Goal: Find specific page/section: Find specific page/section

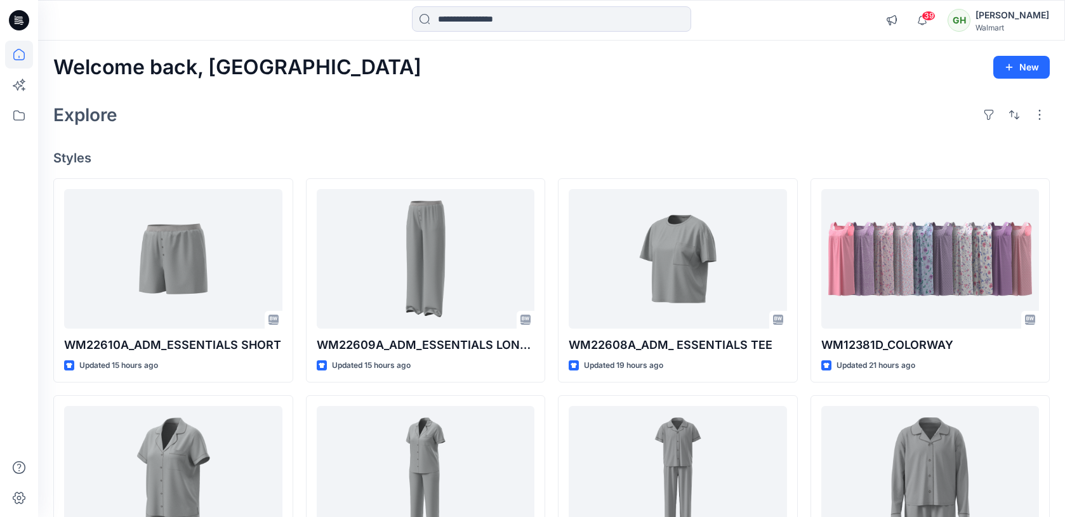
scroll to position [1113, 0]
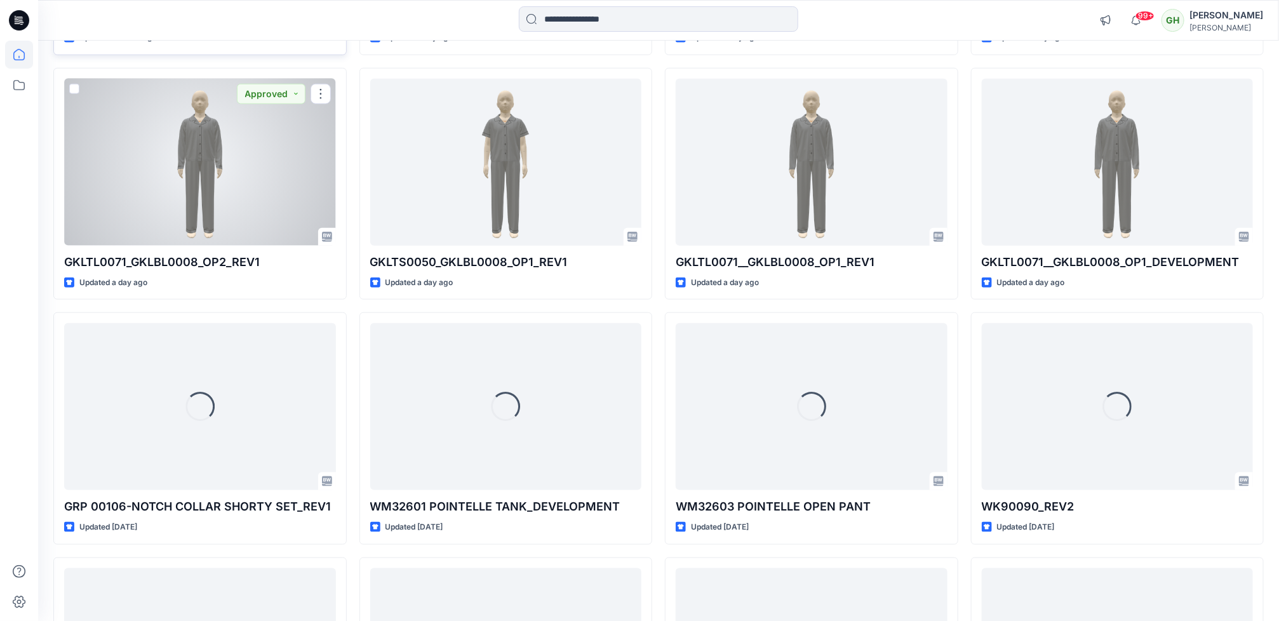
scroll to position [627, 0]
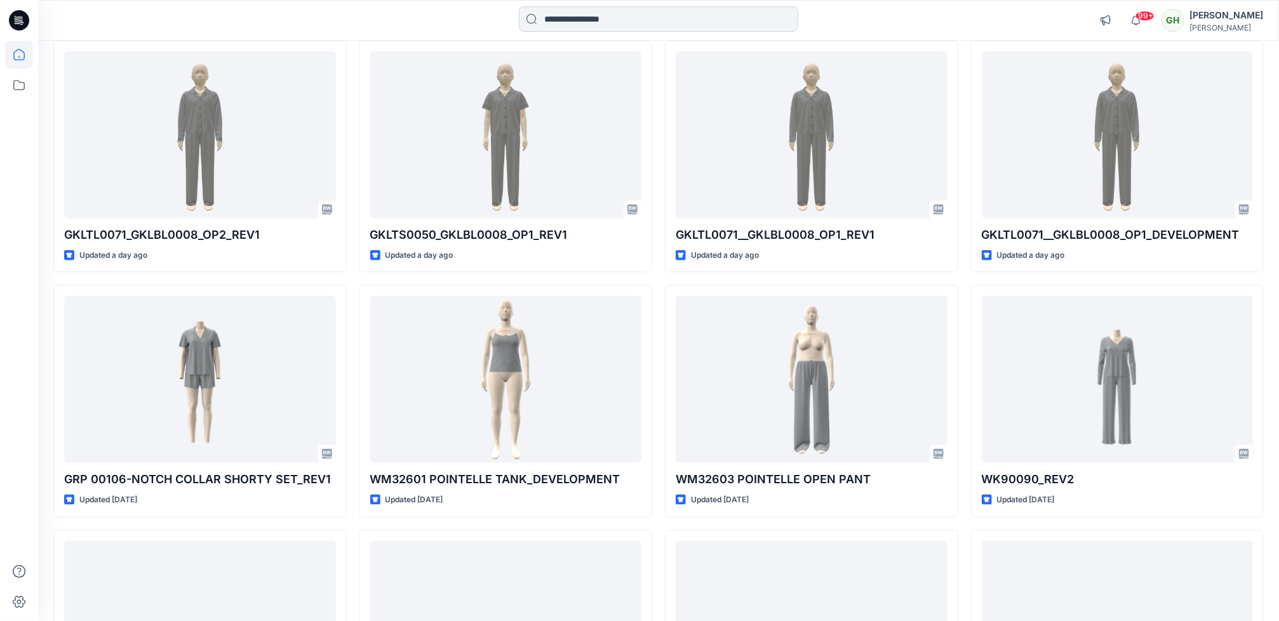
click at [582, 14] on input at bounding box center [658, 18] width 279 height 25
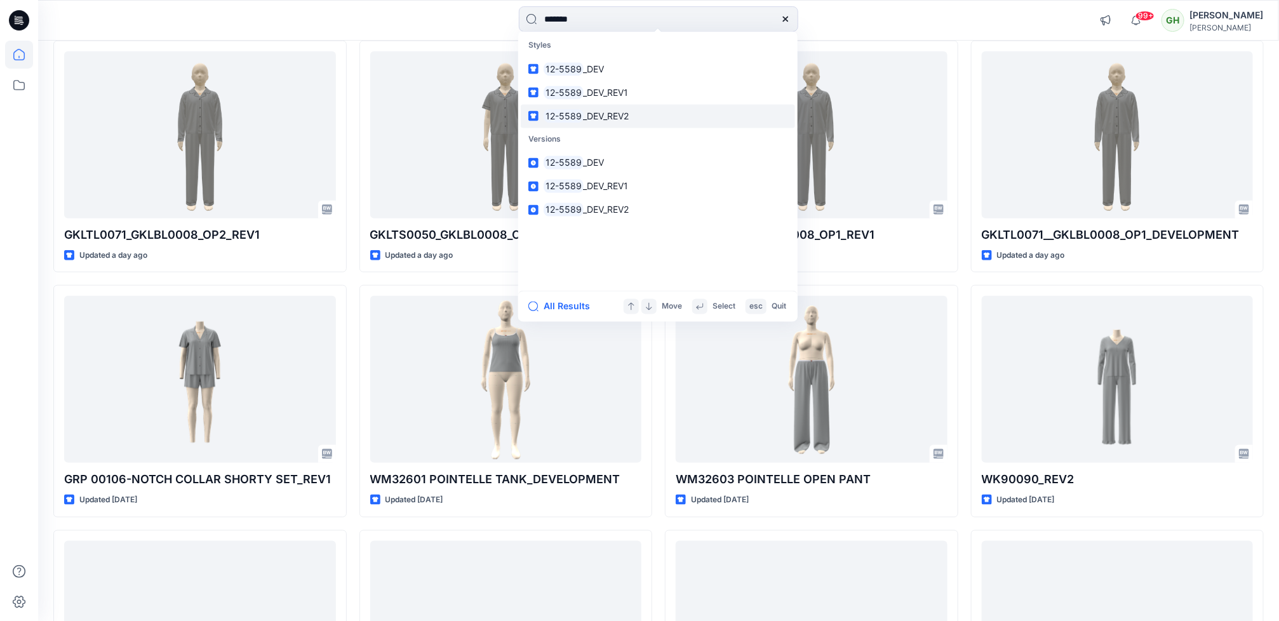
type input "*******"
click at [600, 124] on link "12-5589 _DEV_REV2" at bounding box center [658, 115] width 274 height 23
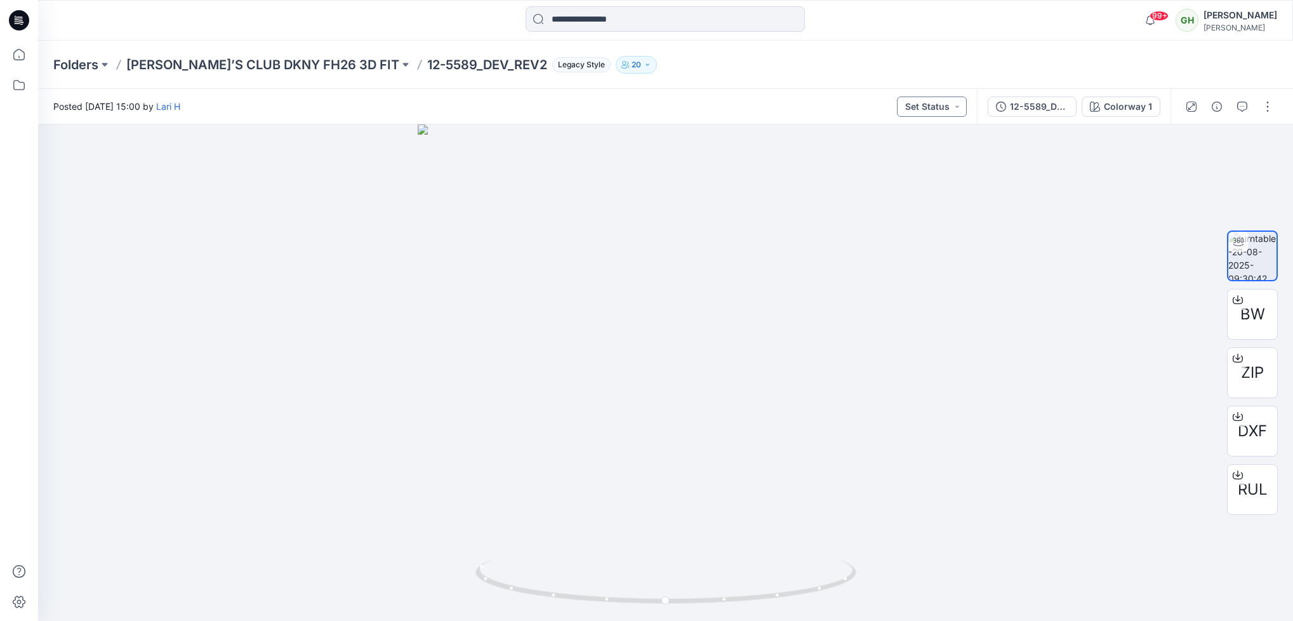
click at [951, 101] on button "Set Status" at bounding box center [932, 107] width 70 height 20
click at [909, 162] on p "Approved" at bounding box center [897, 165] width 41 height 17
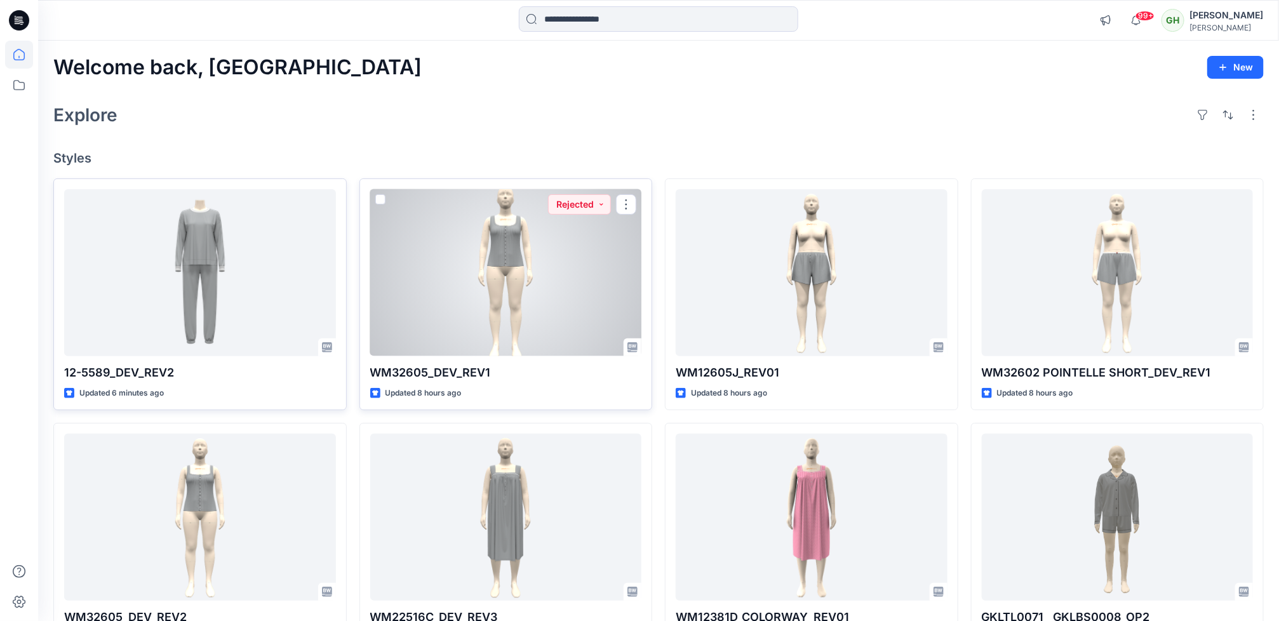
click at [448, 252] on div at bounding box center [506, 272] width 272 height 167
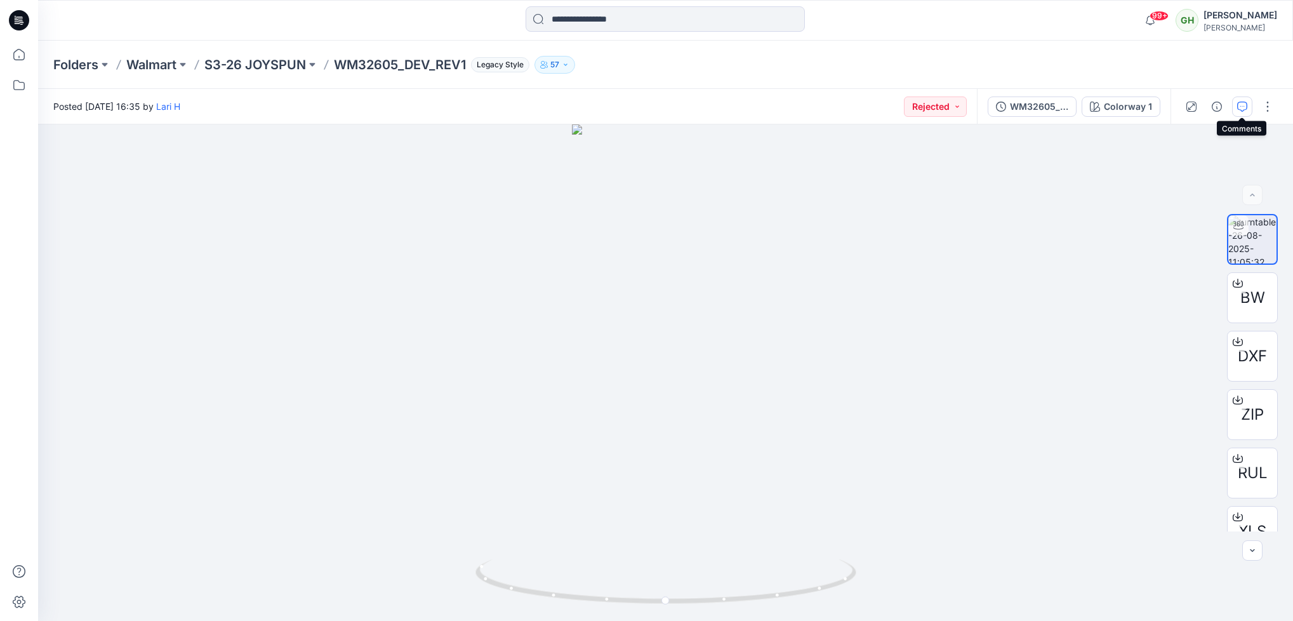
click at [1240, 113] on button "button" at bounding box center [1242, 107] width 20 height 20
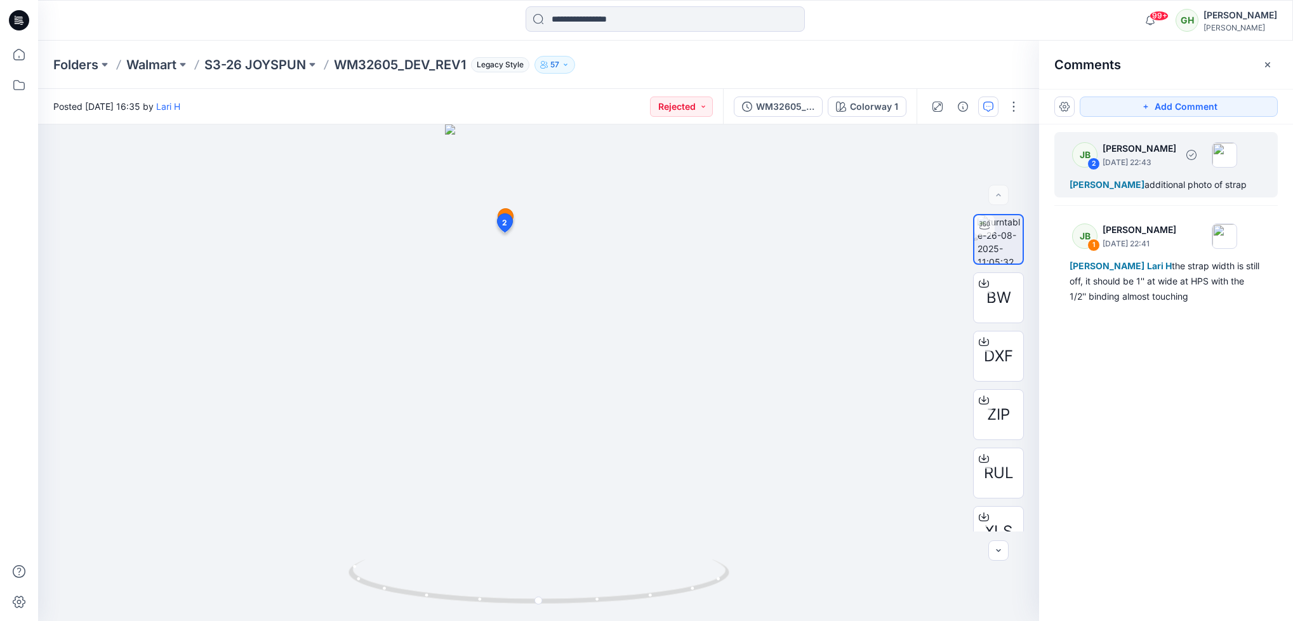
click at [1157, 190] on div "Anton L additional photo of strap" at bounding box center [1166, 184] width 193 height 15
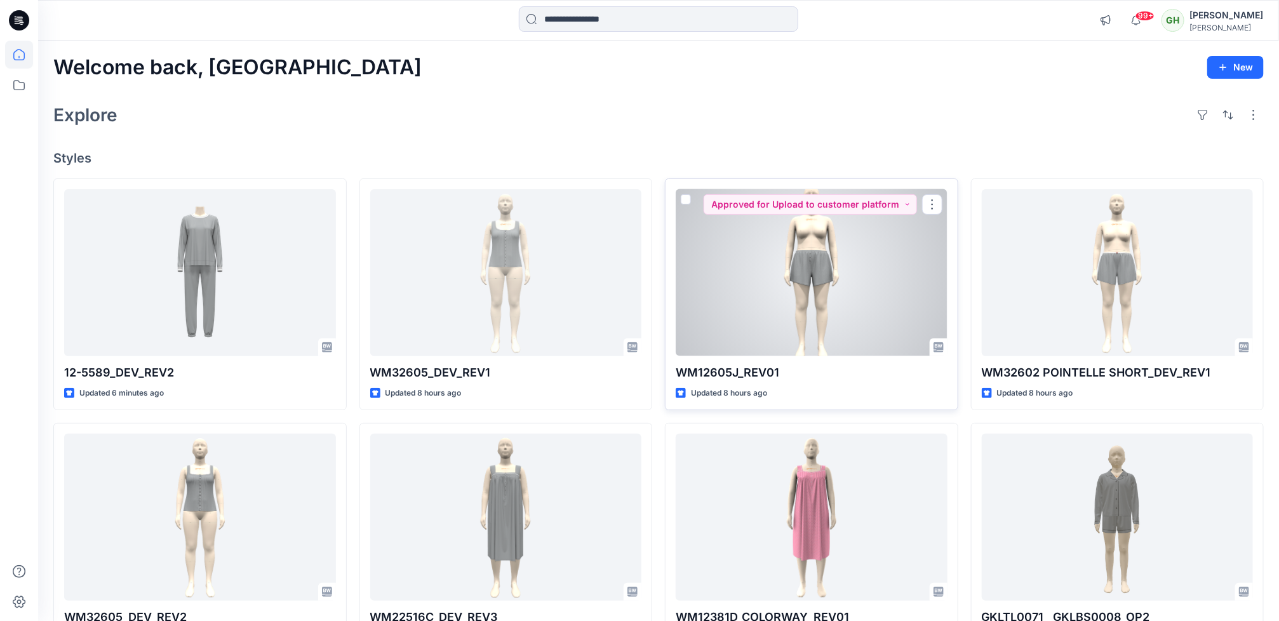
click at [802, 303] on div at bounding box center [812, 272] width 272 height 167
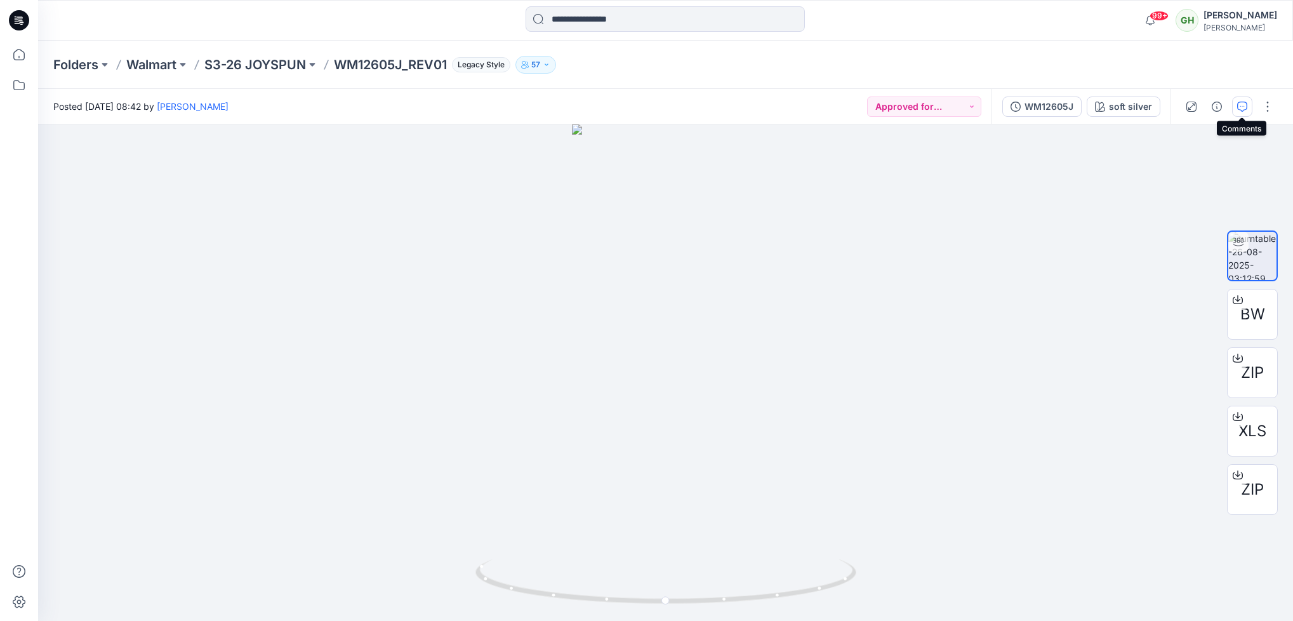
click at [1250, 110] on button "button" at bounding box center [1242, 107] width 20 height 20
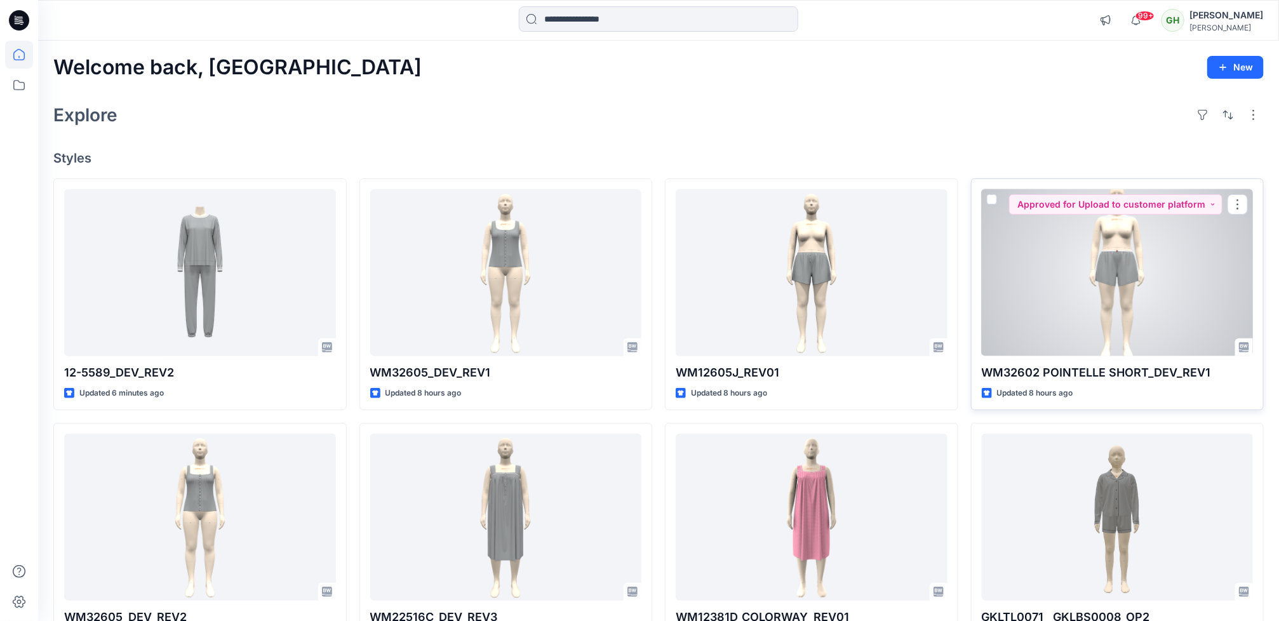
click at [1112, 319] on div at bounding box center [1118, 272] width 272 height 167
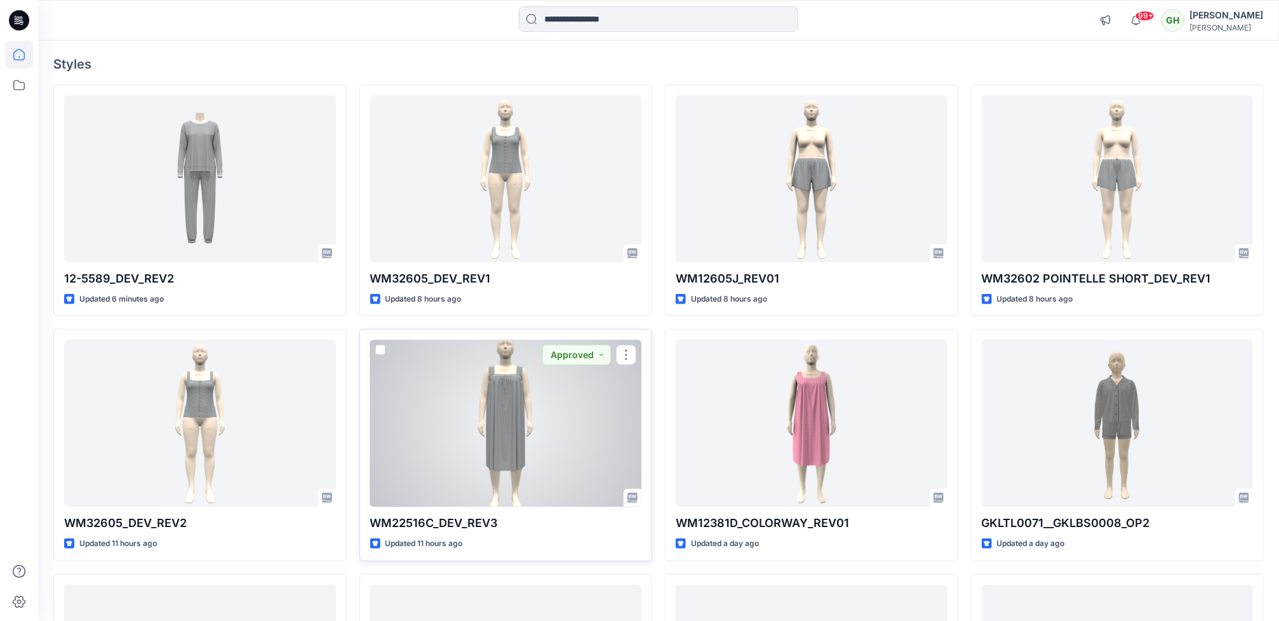
scroll to position [95, 0]
click at [550, 467] on div at bounding box center [506, 421] width 272 height 167
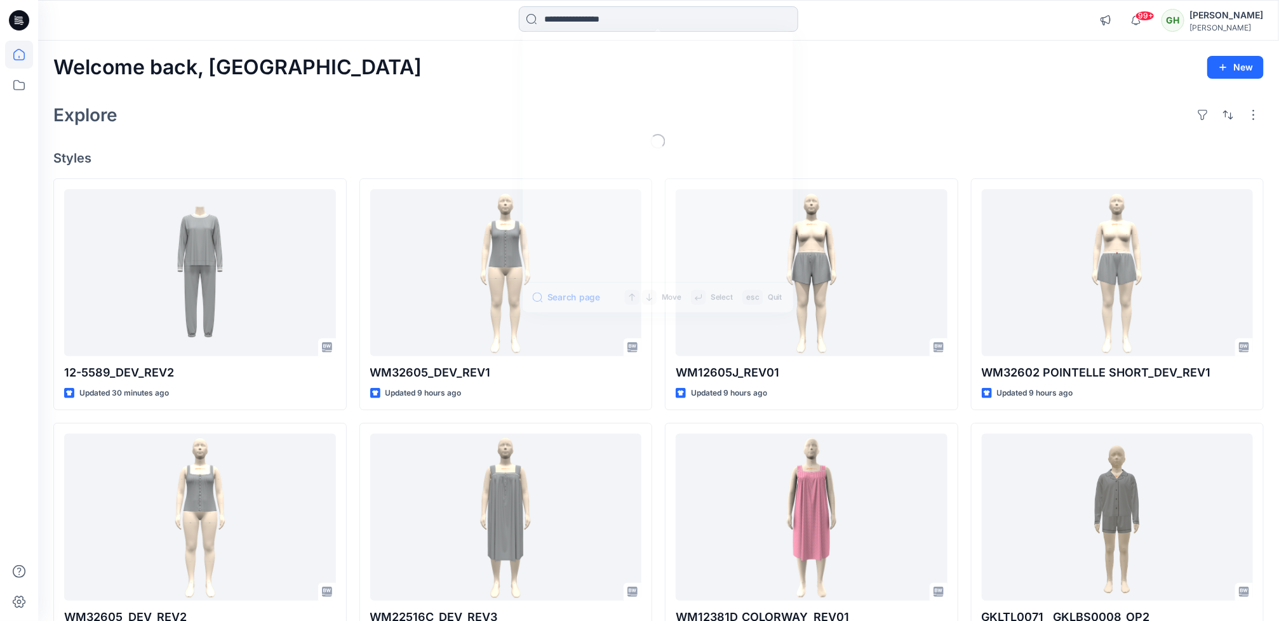
click at [604, 23] on input at bounding box center [658, 18] width 279 height 25
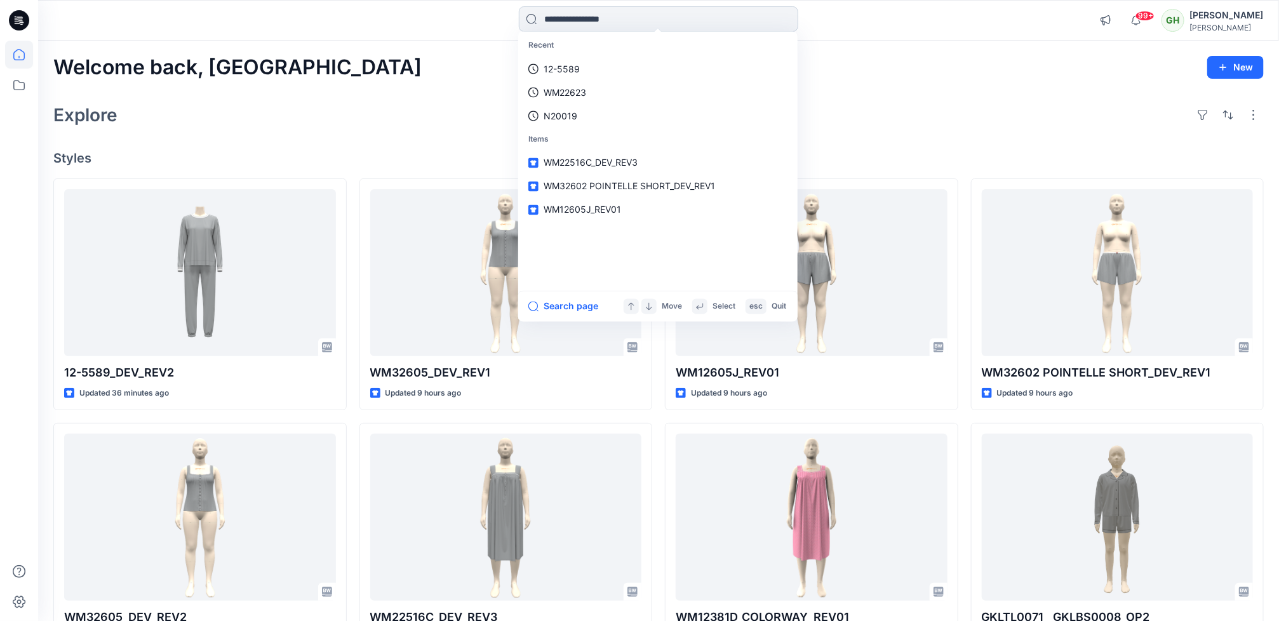
paste input "*********"
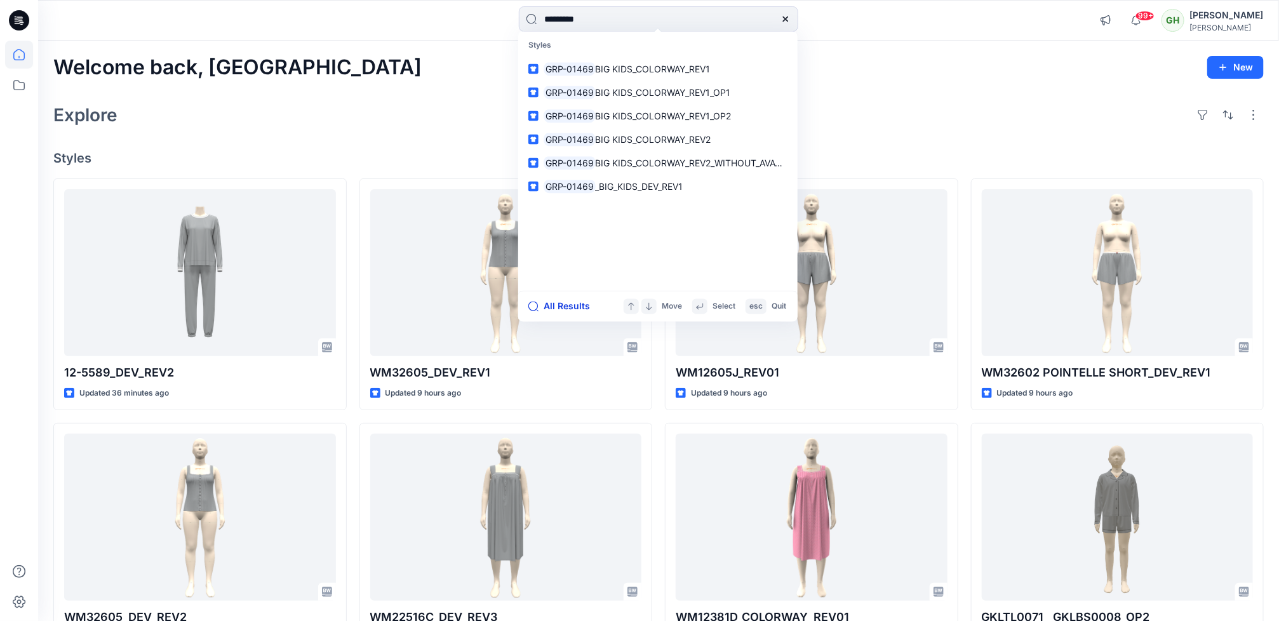
type input "*********"
click at [564, 307] on button "All Results" at bounding box center [563, 306] width 70 height 15
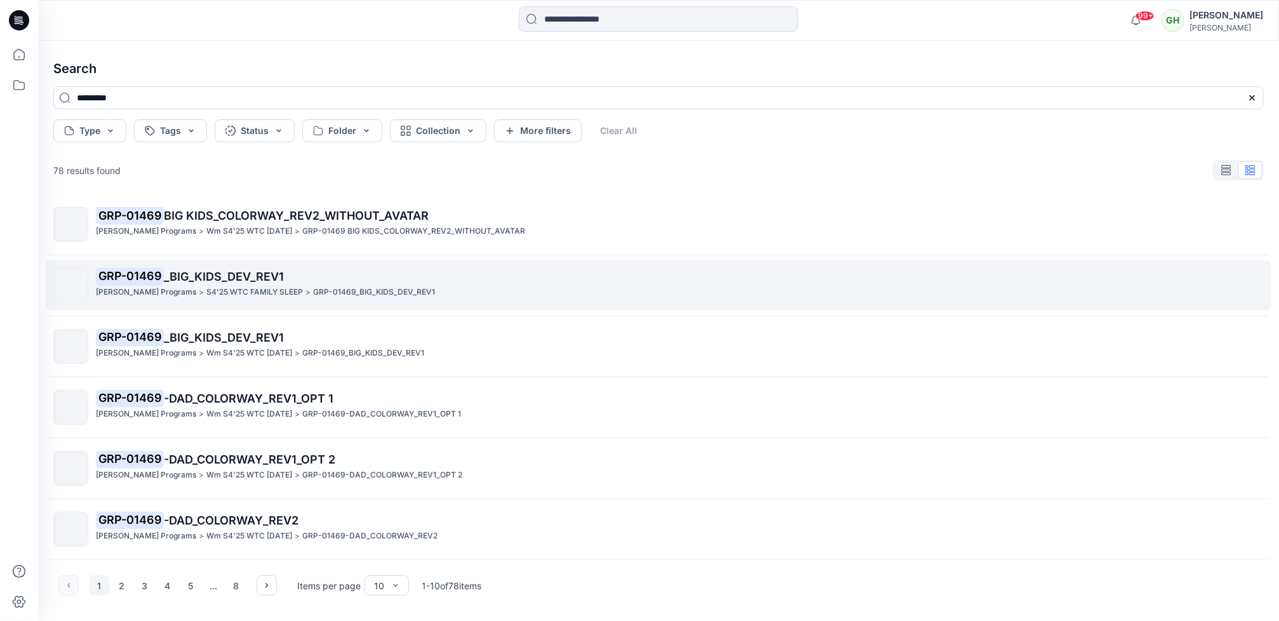
scroll to position [1, 0]
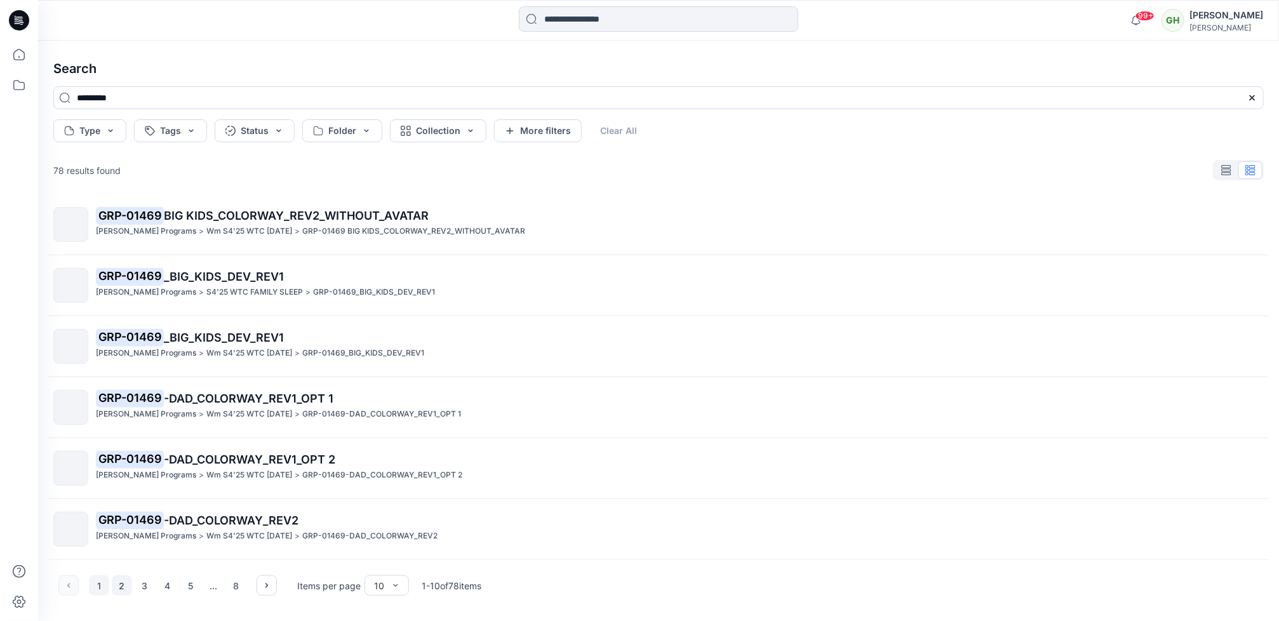
click at [116, 585] on button "2" at bounding box center [122, 585] width 20 height 20
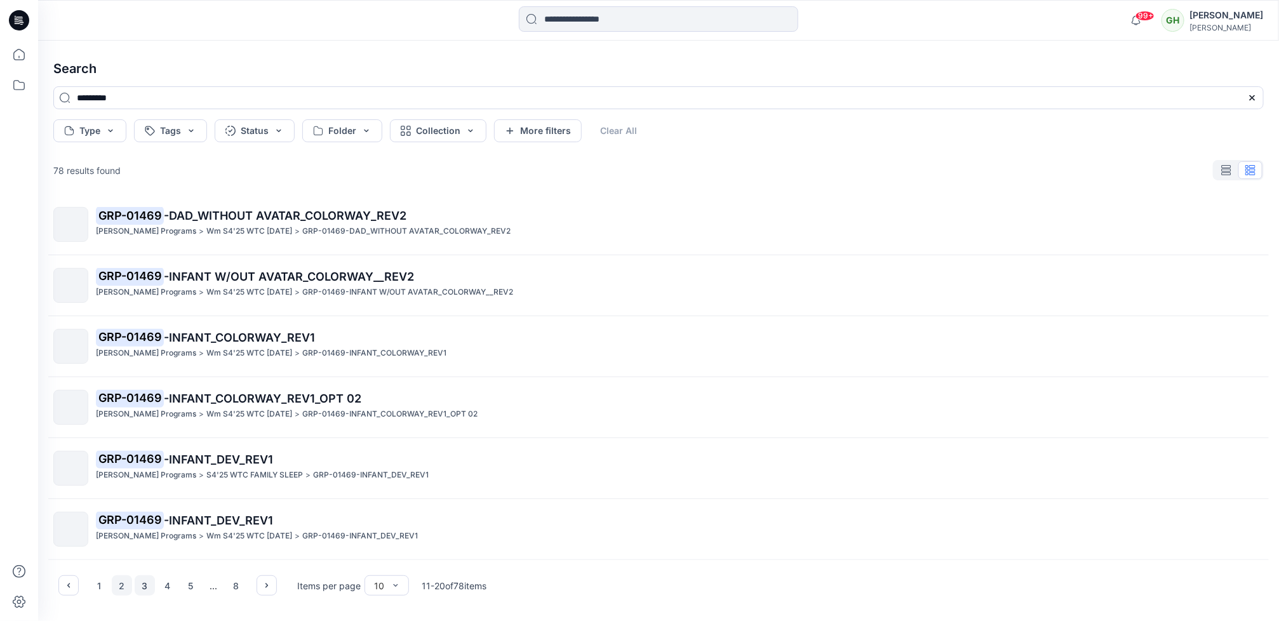
click at [153, 582] on button "3" at bounding box center [145, 585] width 20 height 20
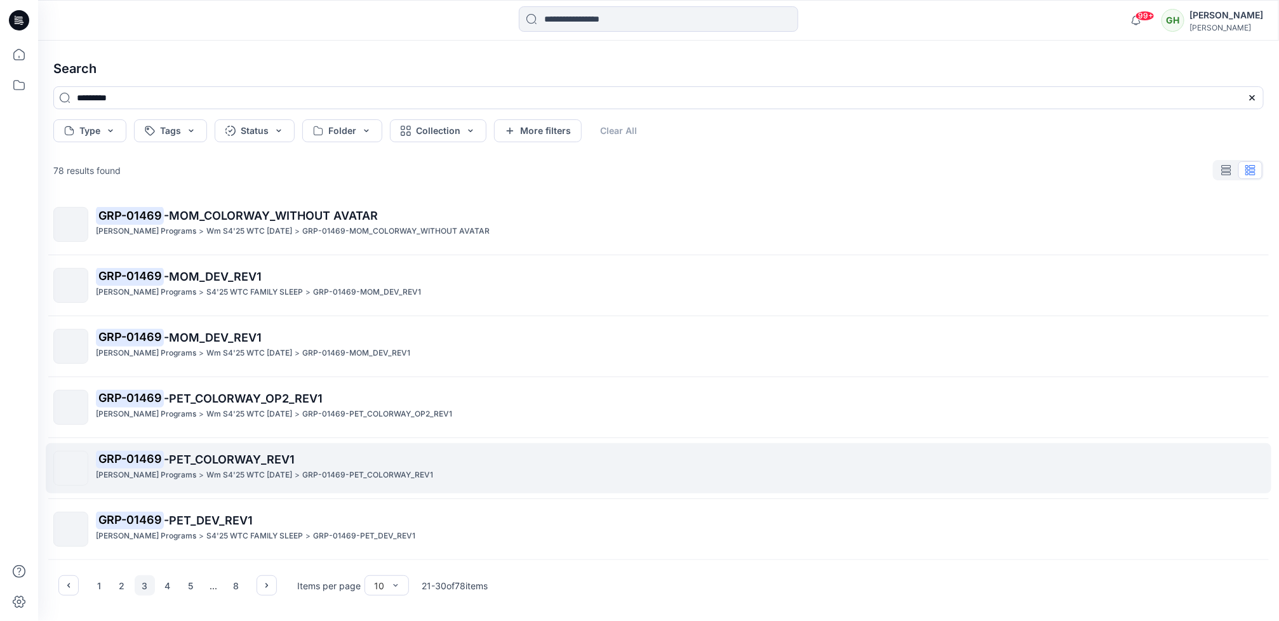
click at [199, 471] on p ">" at bounding box center [201, 475] width 5 height 13
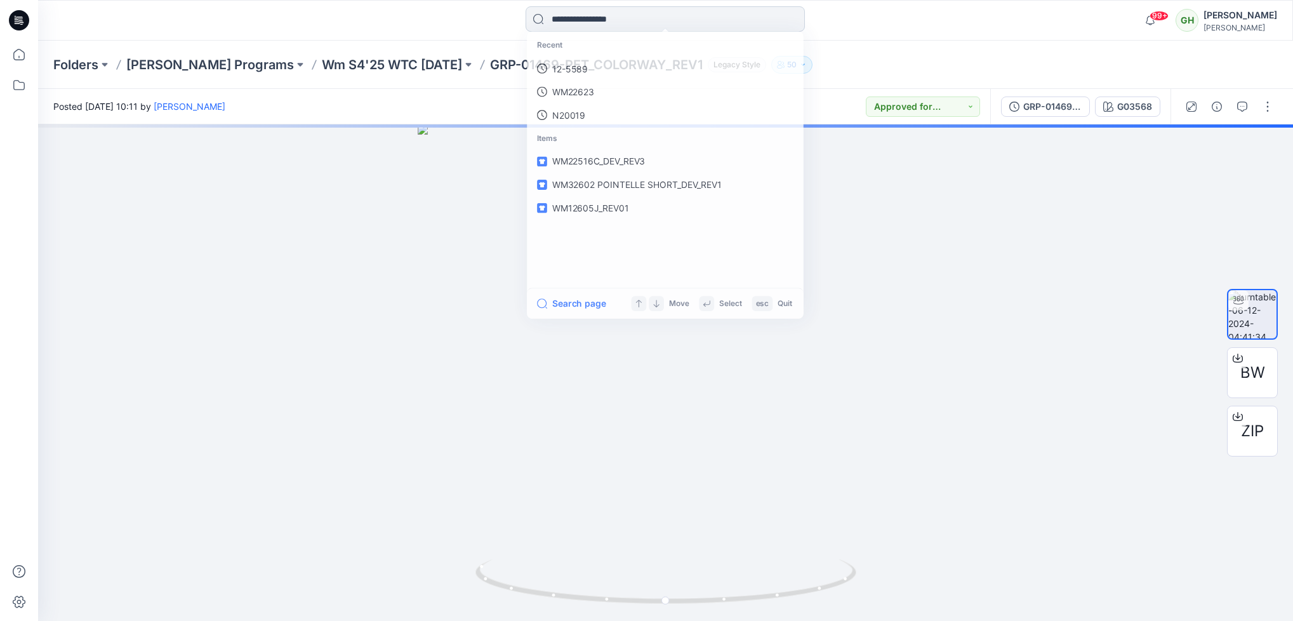
click at [589, 22] on input at bounding box center [665, 18] width 279 height 25
paste input "*********"
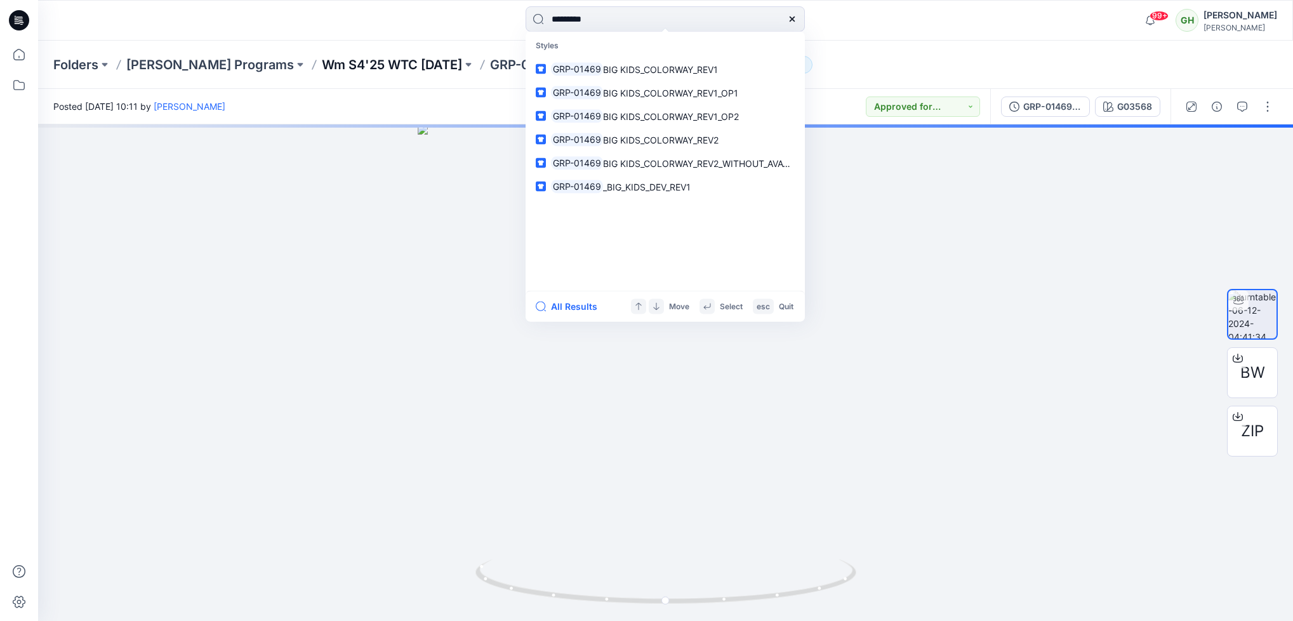
type input "*********"
click at [341, 62] on p "Wm S4'25 WTC Halloween" at bounding box center [392, 65] width 140 height 18
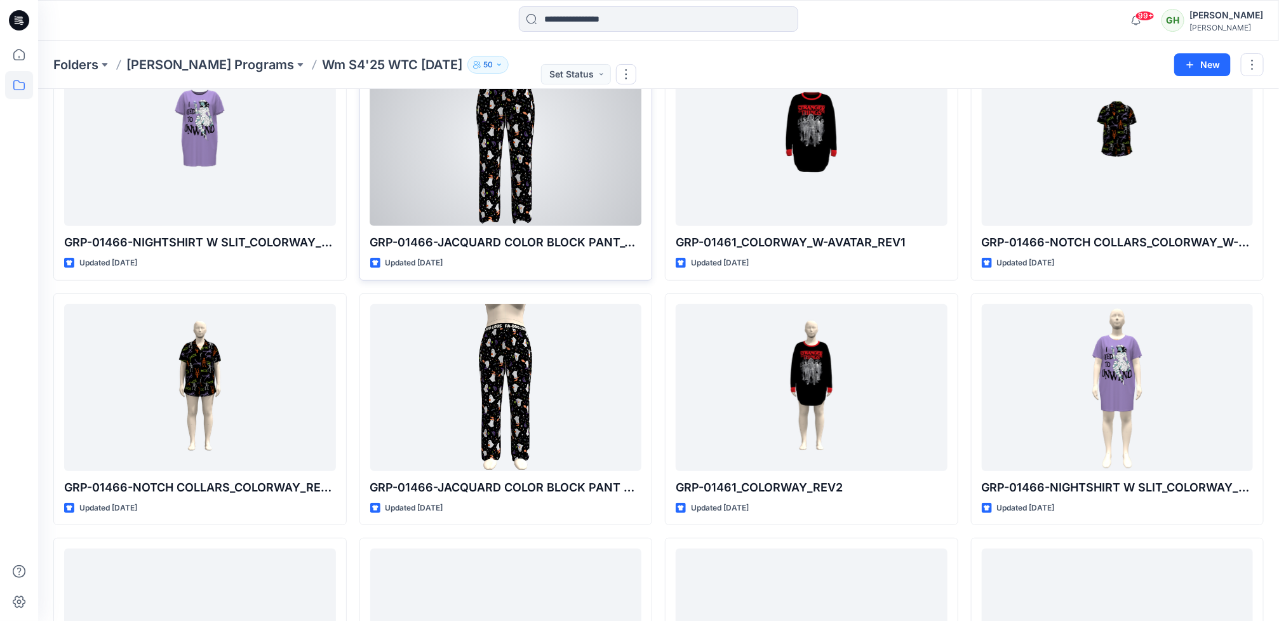
scroll to position [95, 0]
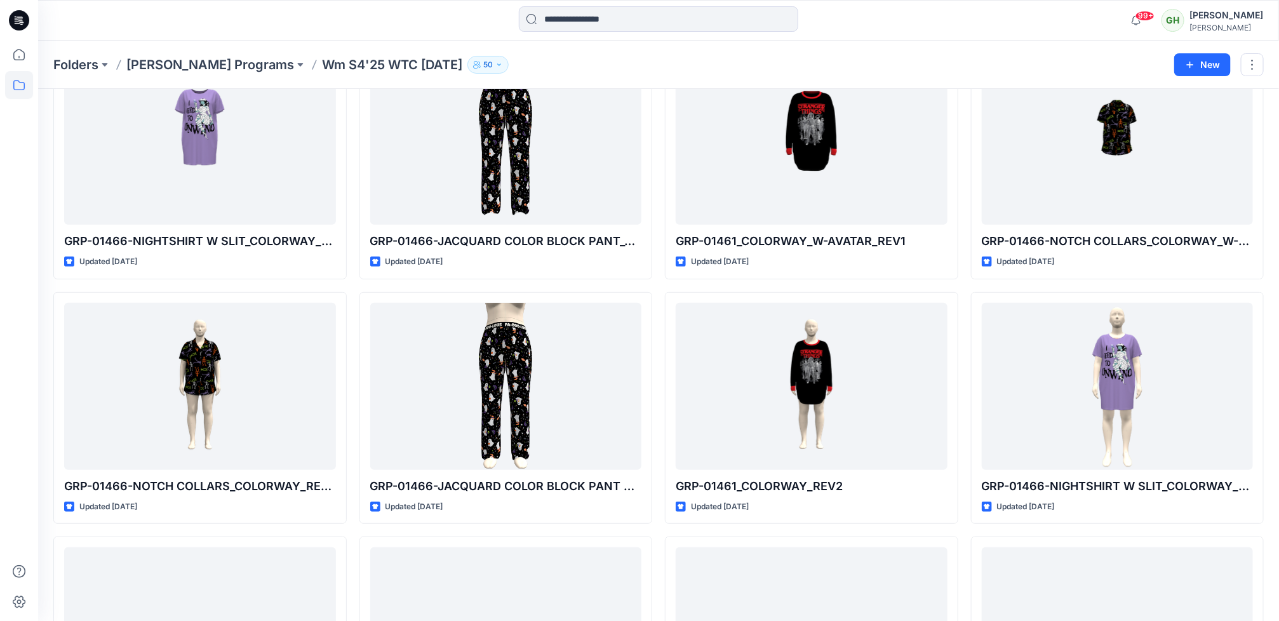
click at [0, 429] on html "99+ Notifications Lari H shared WM32605_DEV_REV2 in S3-26 JOYSPUN (Unknown) 17 …" at bounding box center [639, 367] width 1279 height 925
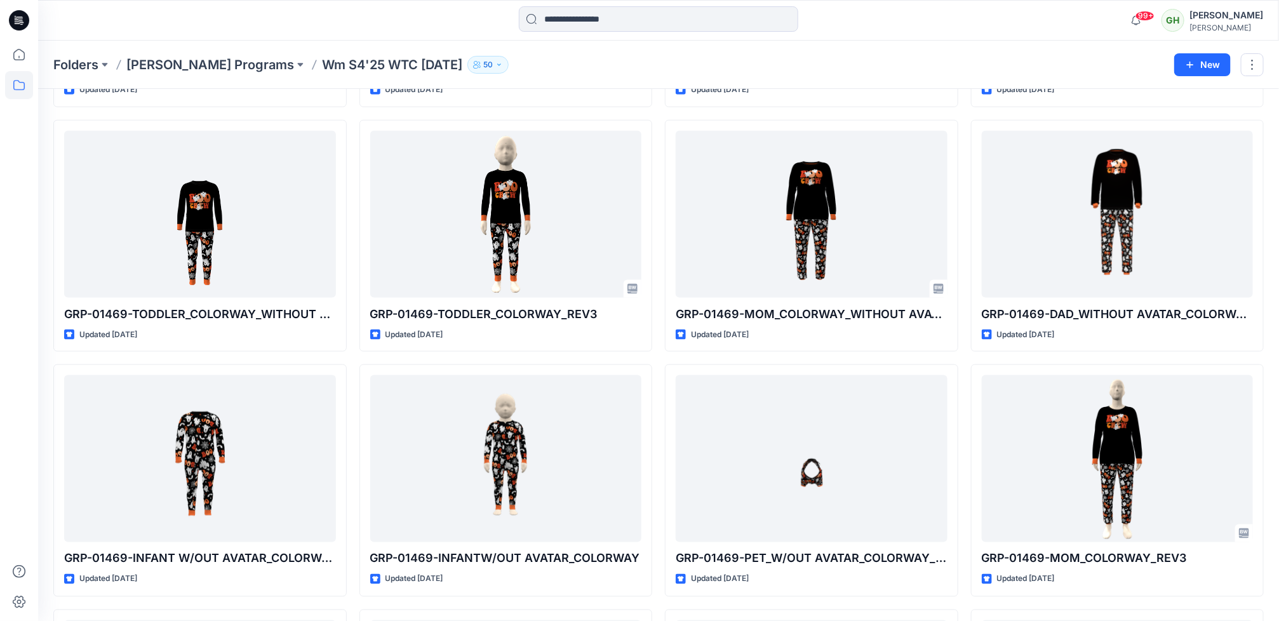
scroll to position [762, 0]
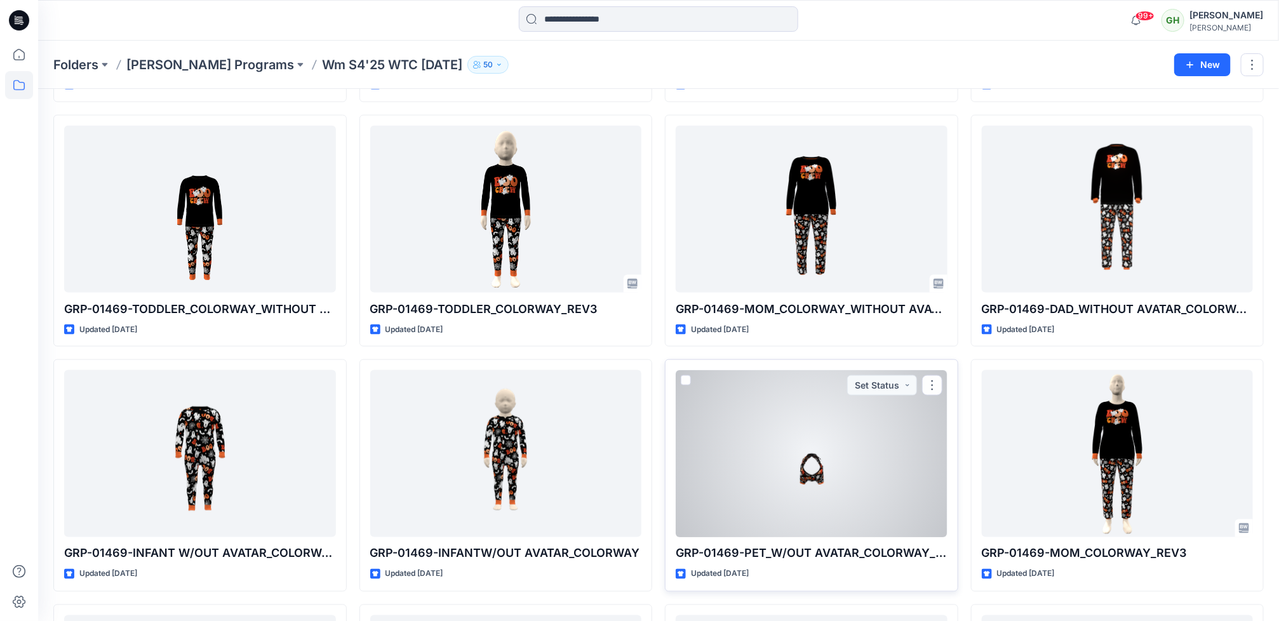
click at [835, 462] on div at bounding box center [812, 453] width 272 height 167
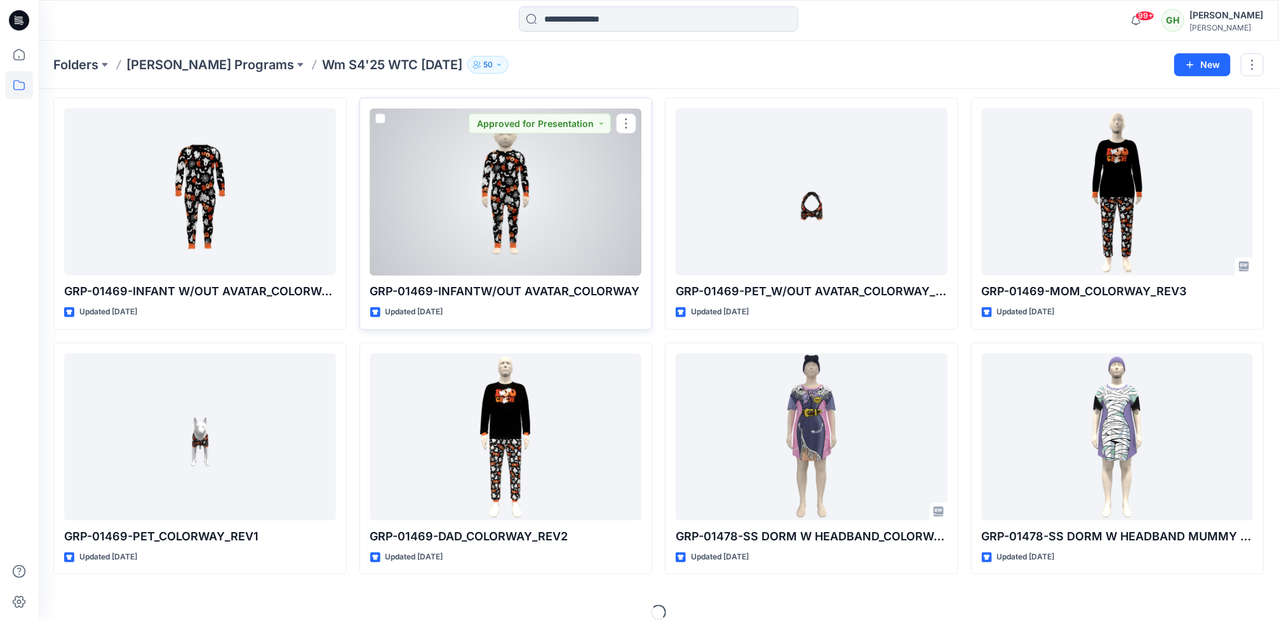
scroll to position [1040, 0]
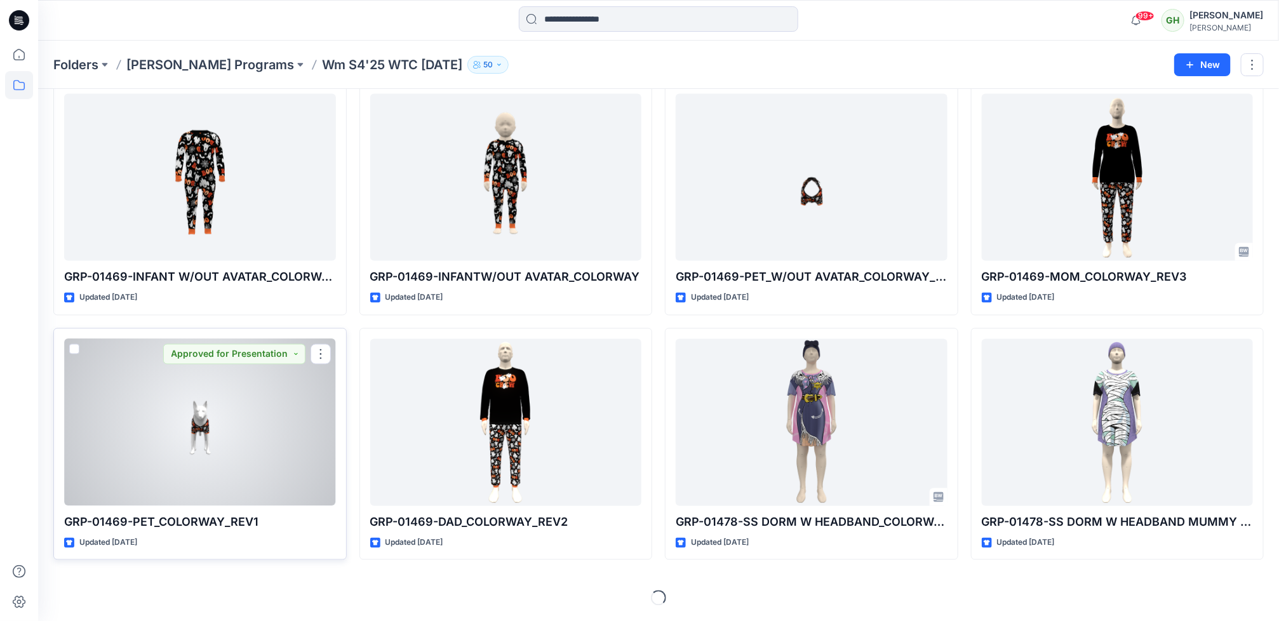
click at [229, 430] on div at bounding box center [200, 422] width 272 height 167
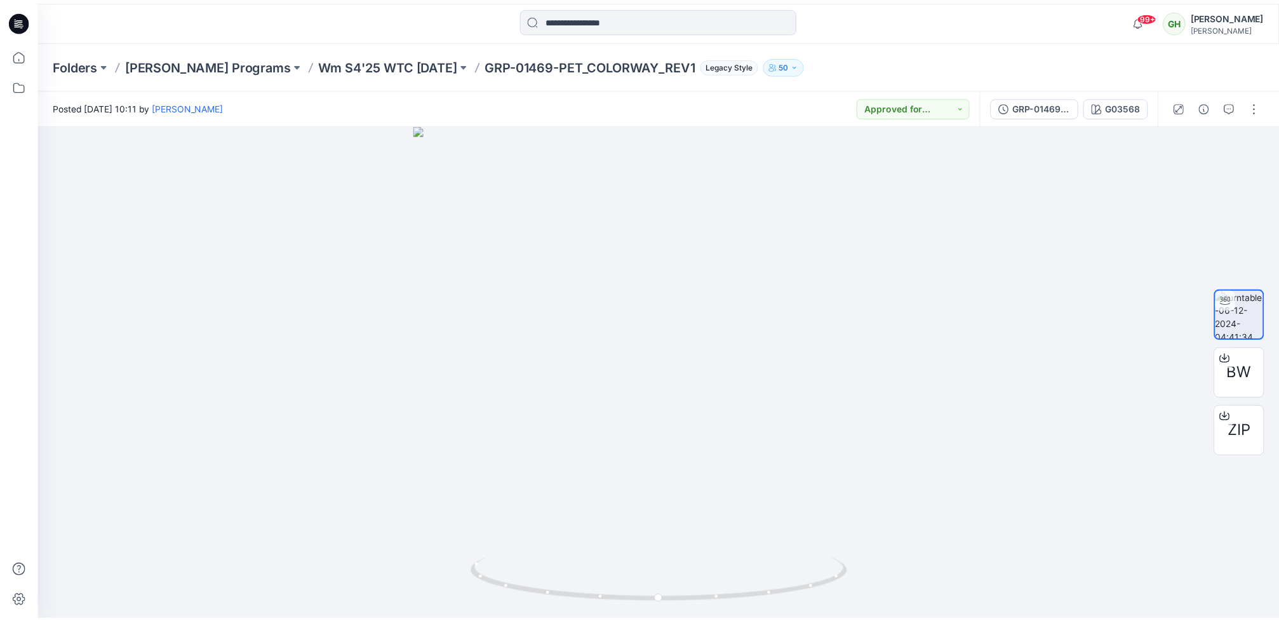
scroll to position [1040, 0]
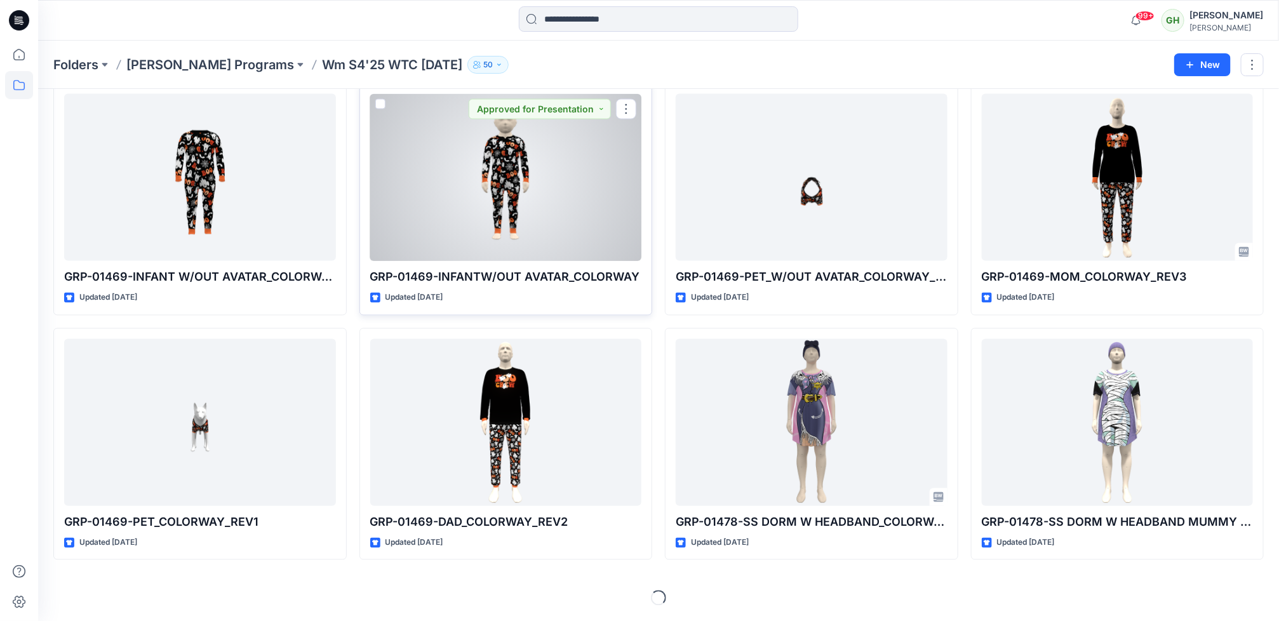
click at [463, 218] on div at bounding box center [506, 177] width 272 height 167
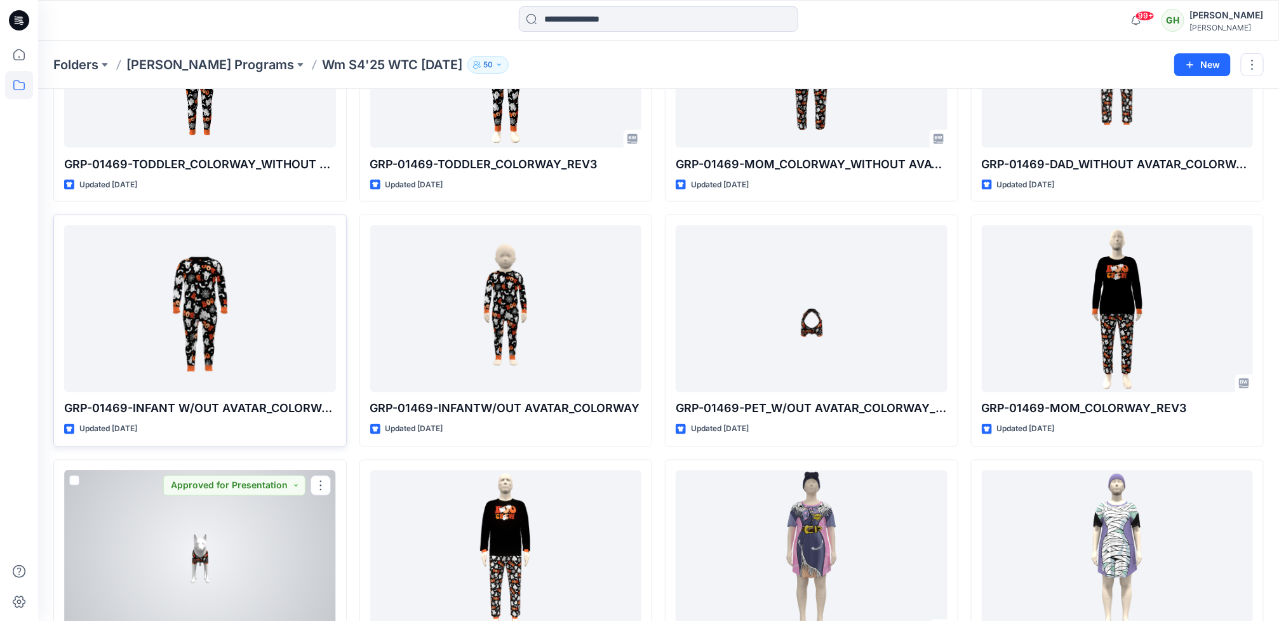
scroll to position [850, 0]
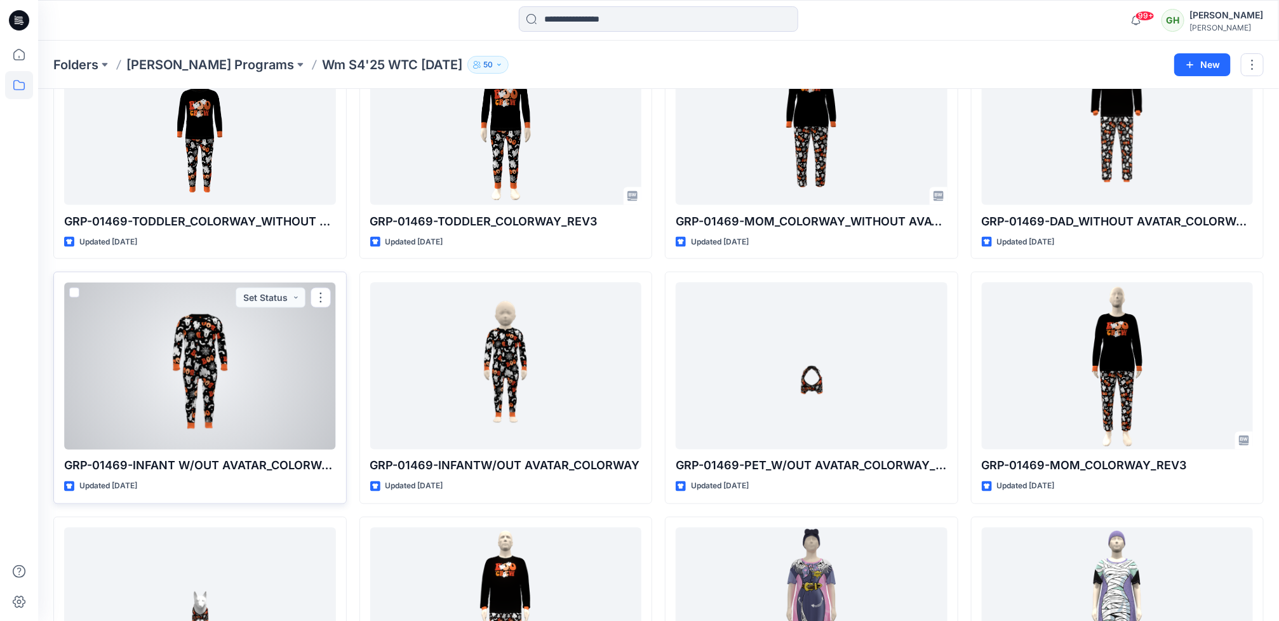
click at [145, 343] on div at bounding box center [200, 366] width 272 height 167
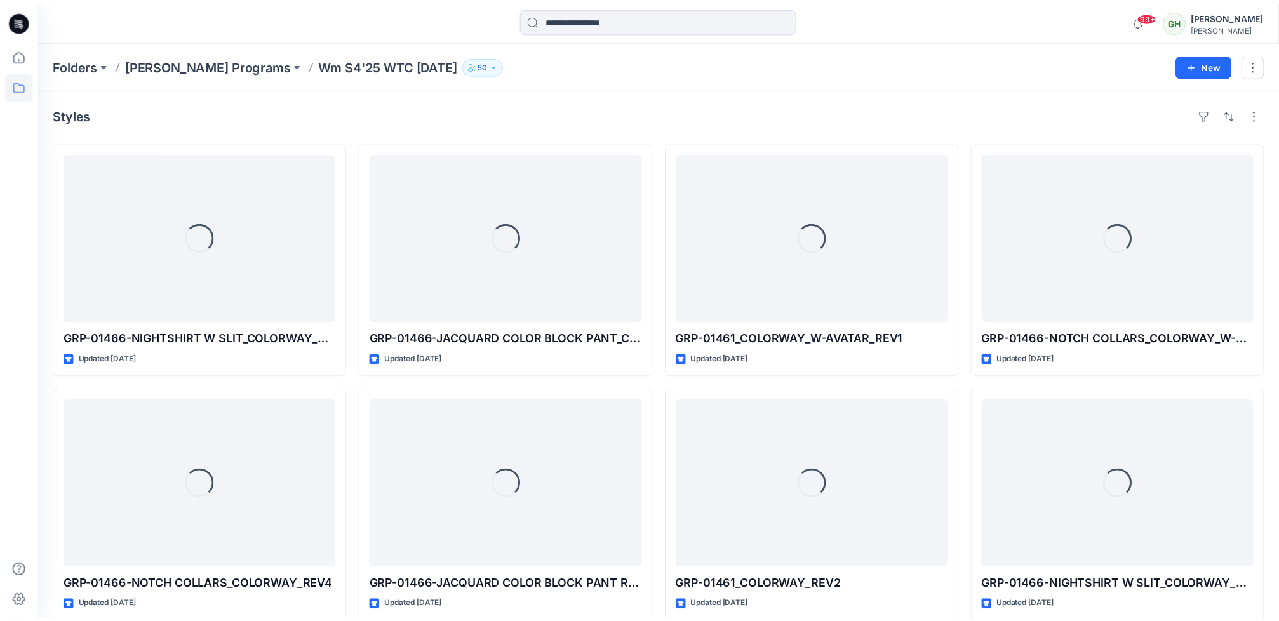
scroll to position [850, 0]
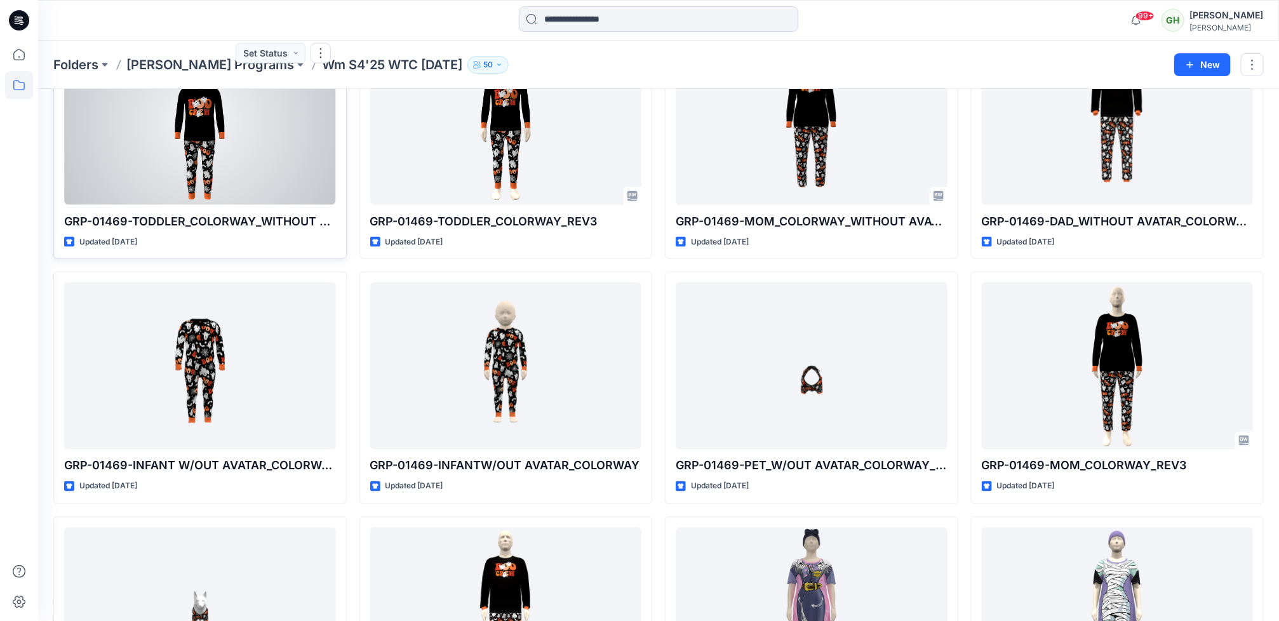
click at [183, 190] on div at bounding box center [200, 121] width 272 height 167
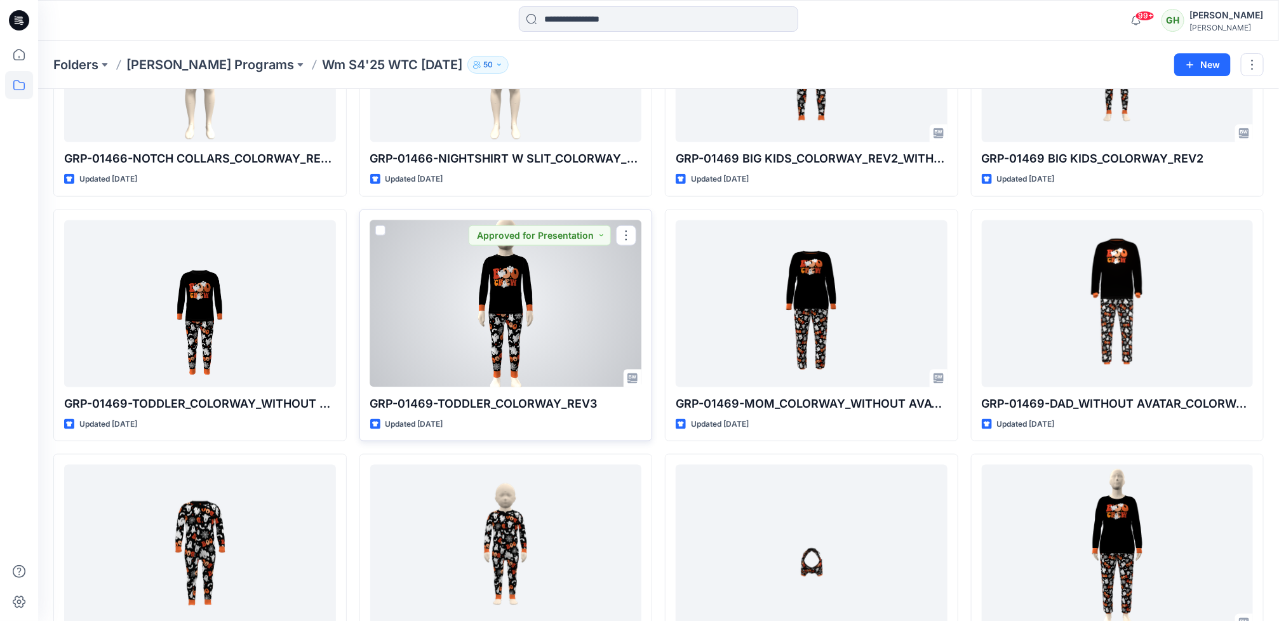
scroll to position [659, 0]
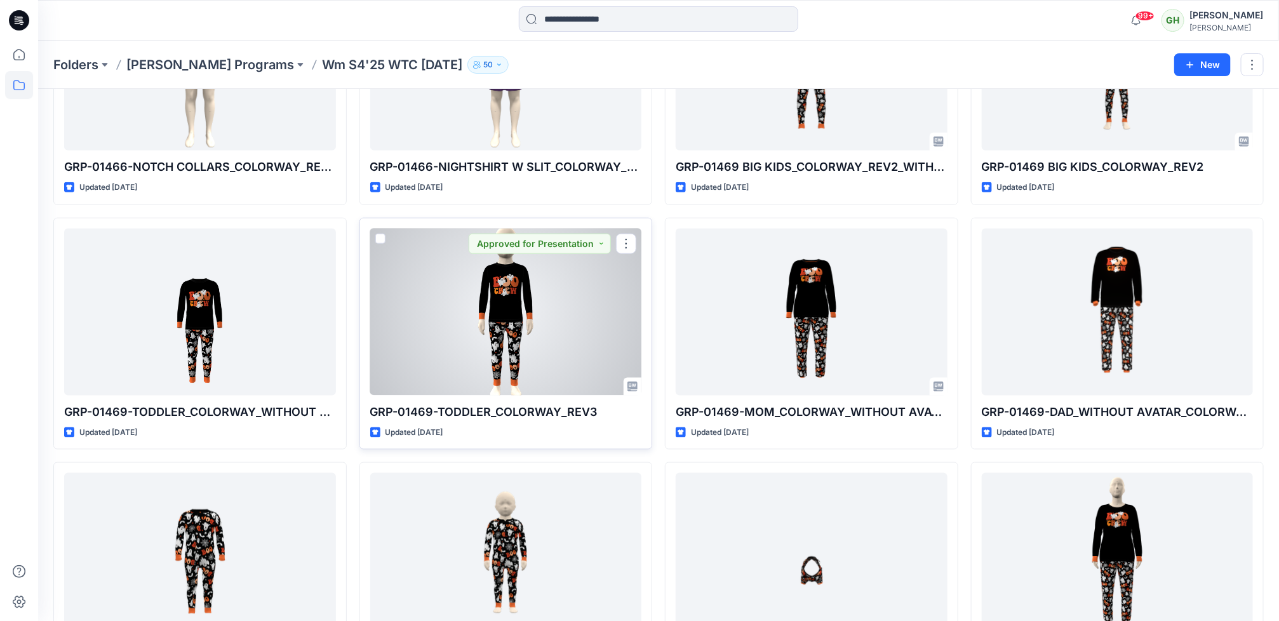
click at [555, 337] on div at bounding box center [506, 312] width 272 height 167
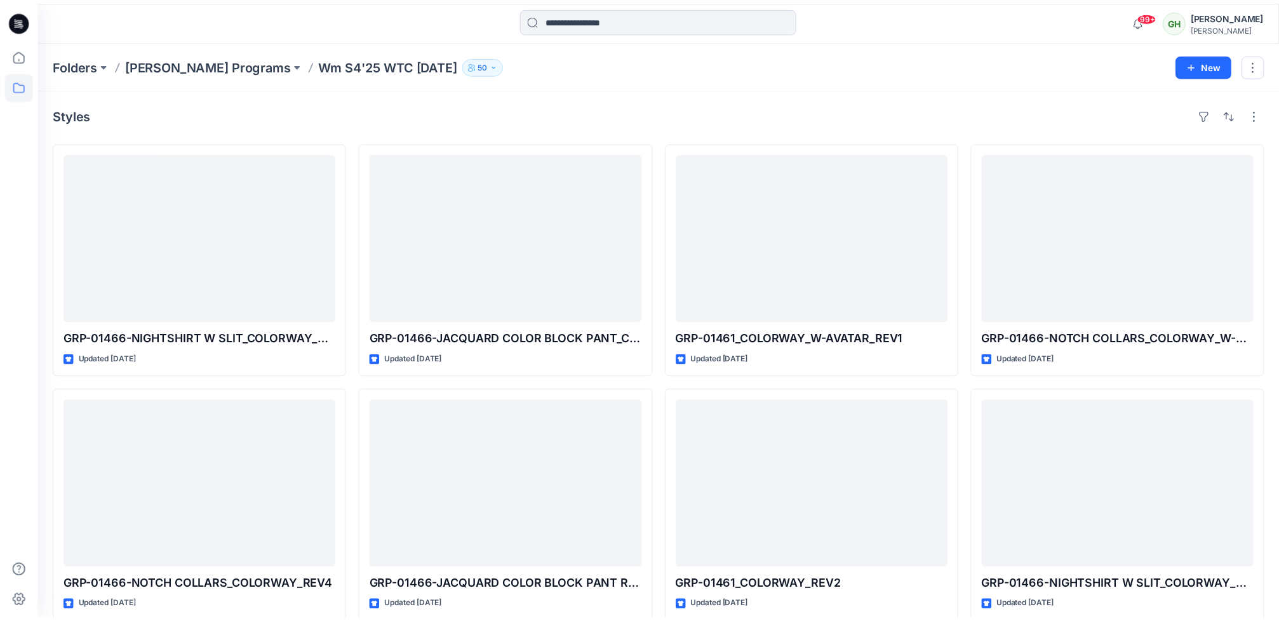
scroll to position [659, 0]
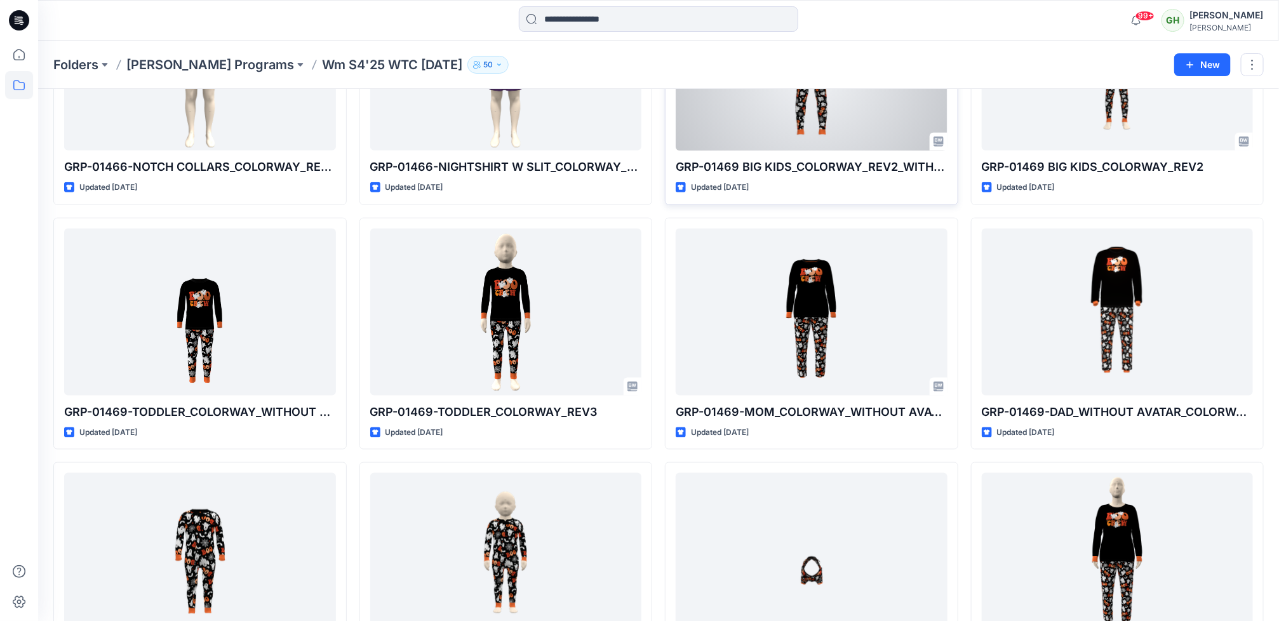
click at [808, 103] on div at bounding box center [812, 66] width 272 height 167
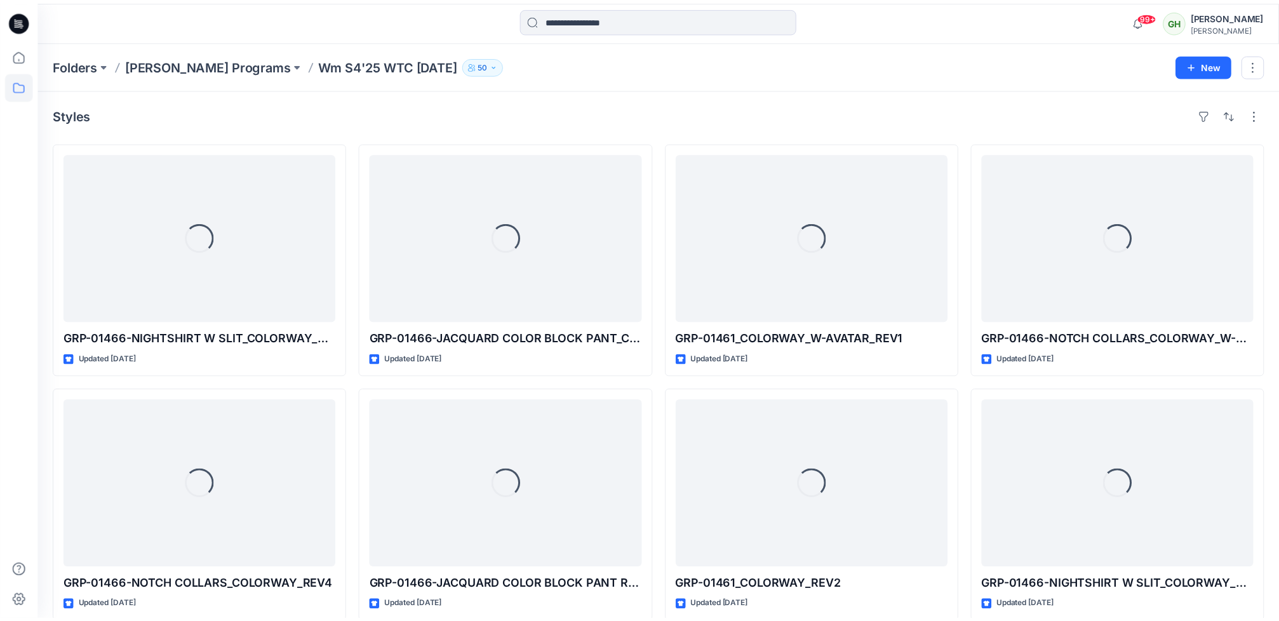
scroll to position [659, 0]
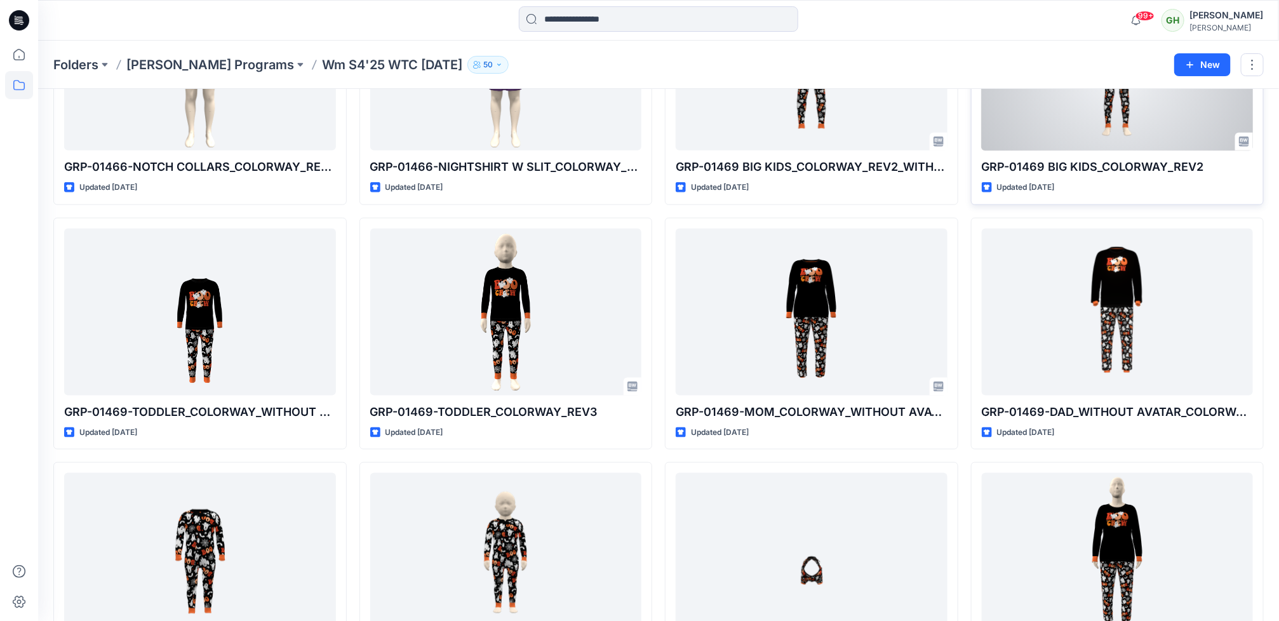
click at [1109, 114] on div at bounding box center [1118, 66] width 272 height 167
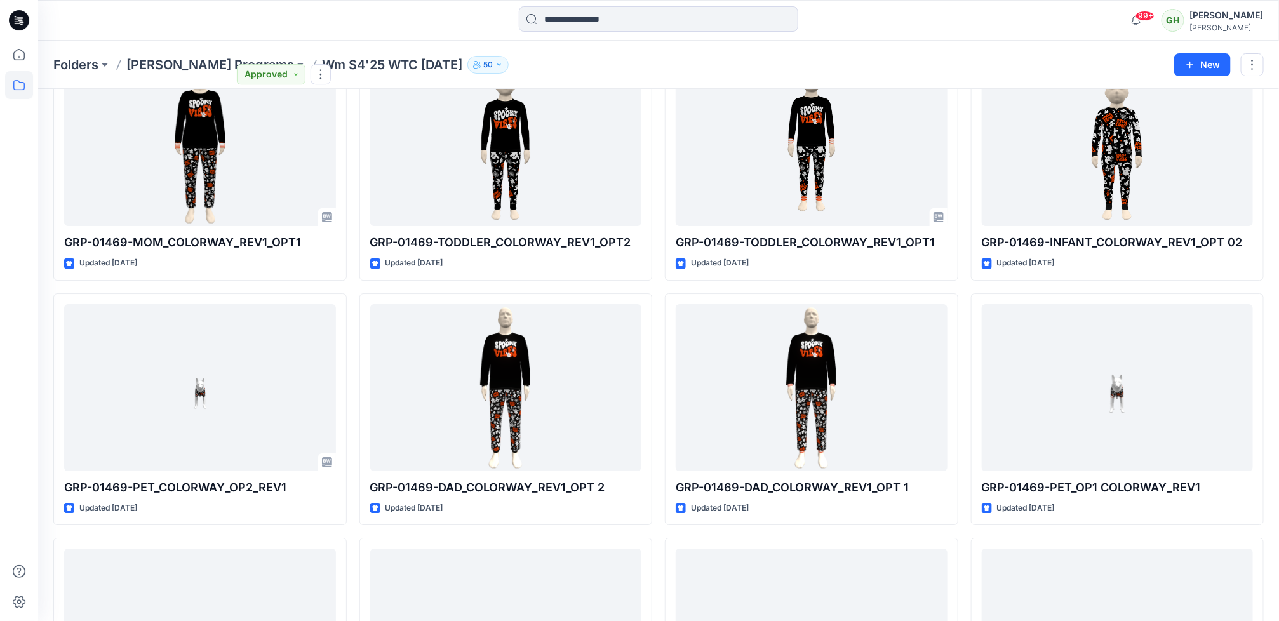
scroll to position [2061, 0]
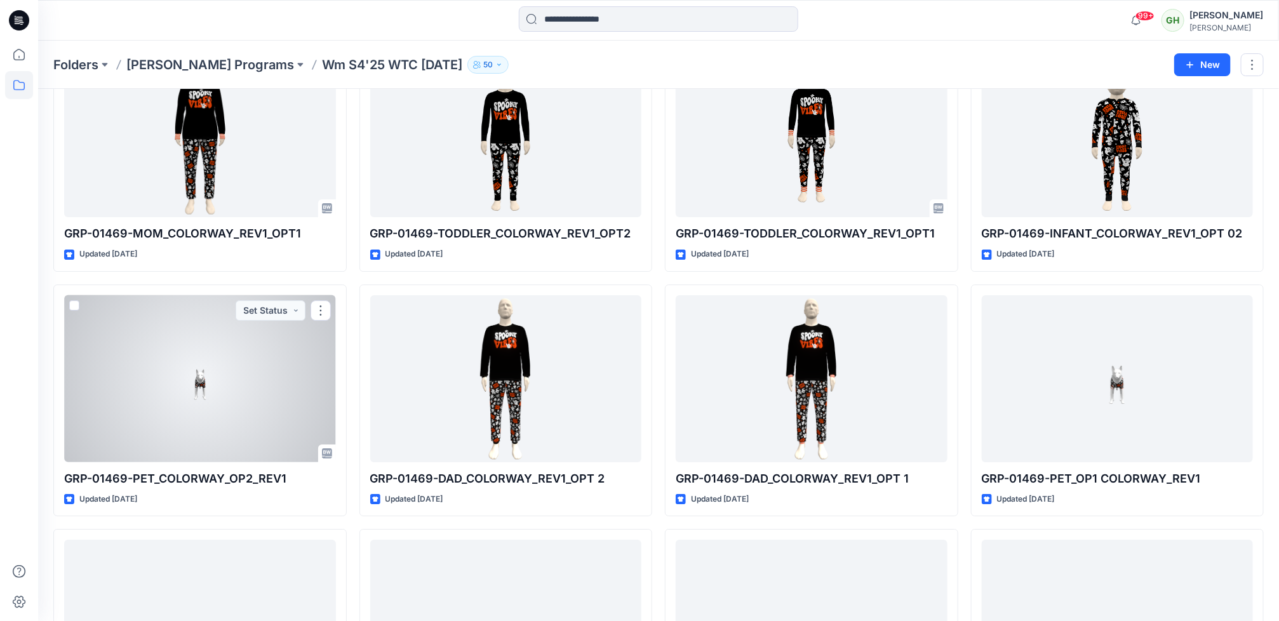
click at [265, 378] on div at bounding box center [200, 378] width 272 height 167
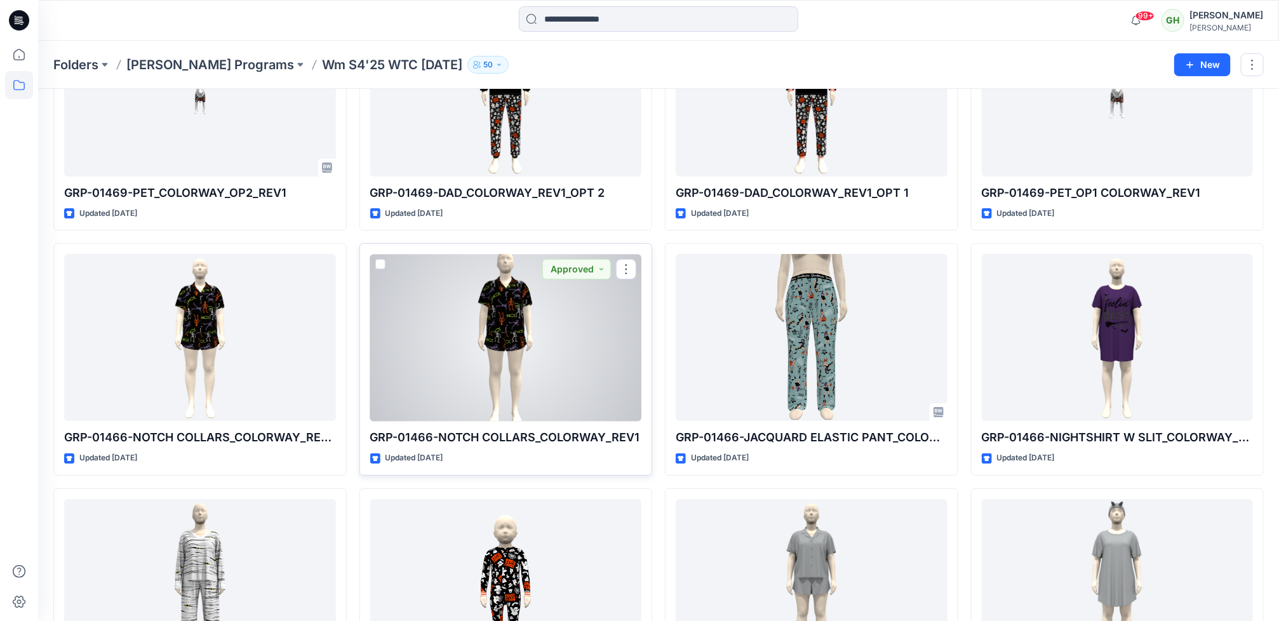
scroll to position [1966, 0]
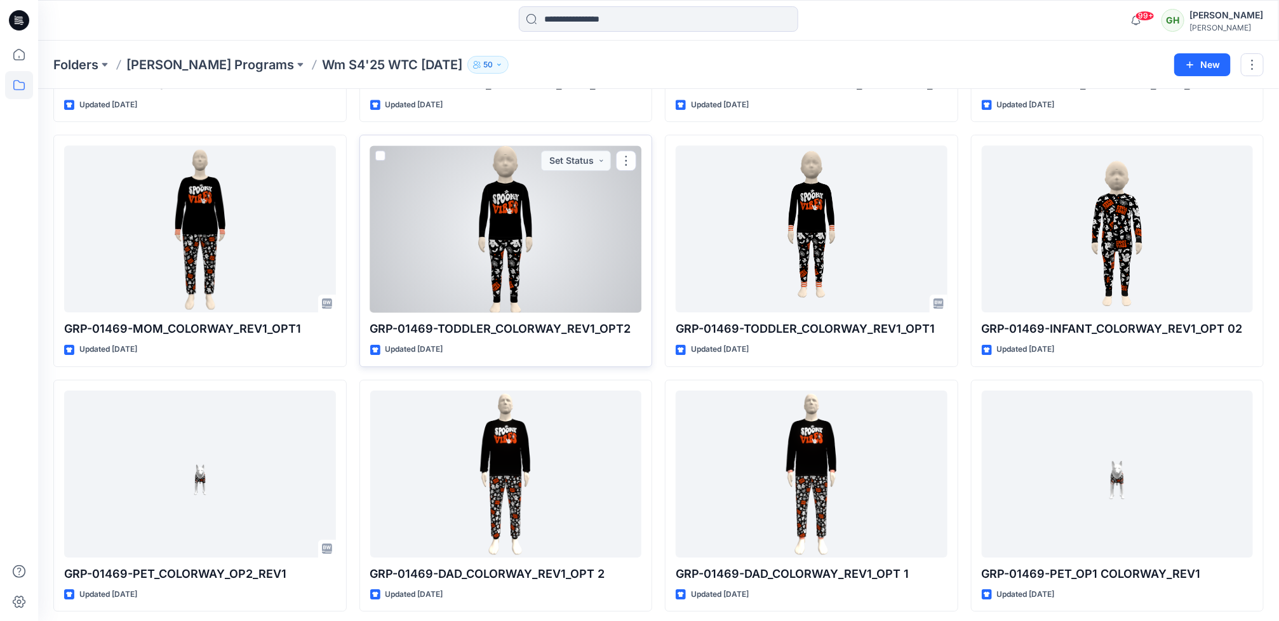
click at [500, 263] on div at bounding box center [506, 228] width 272 height 167
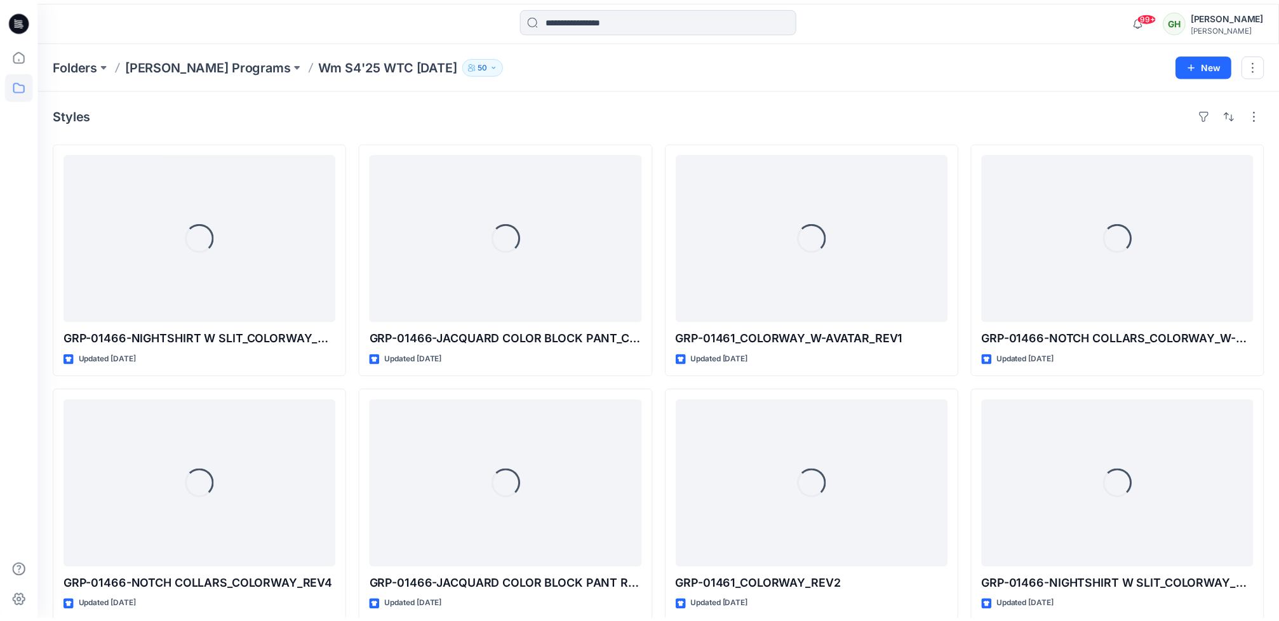
scroll to position [1966, 0]
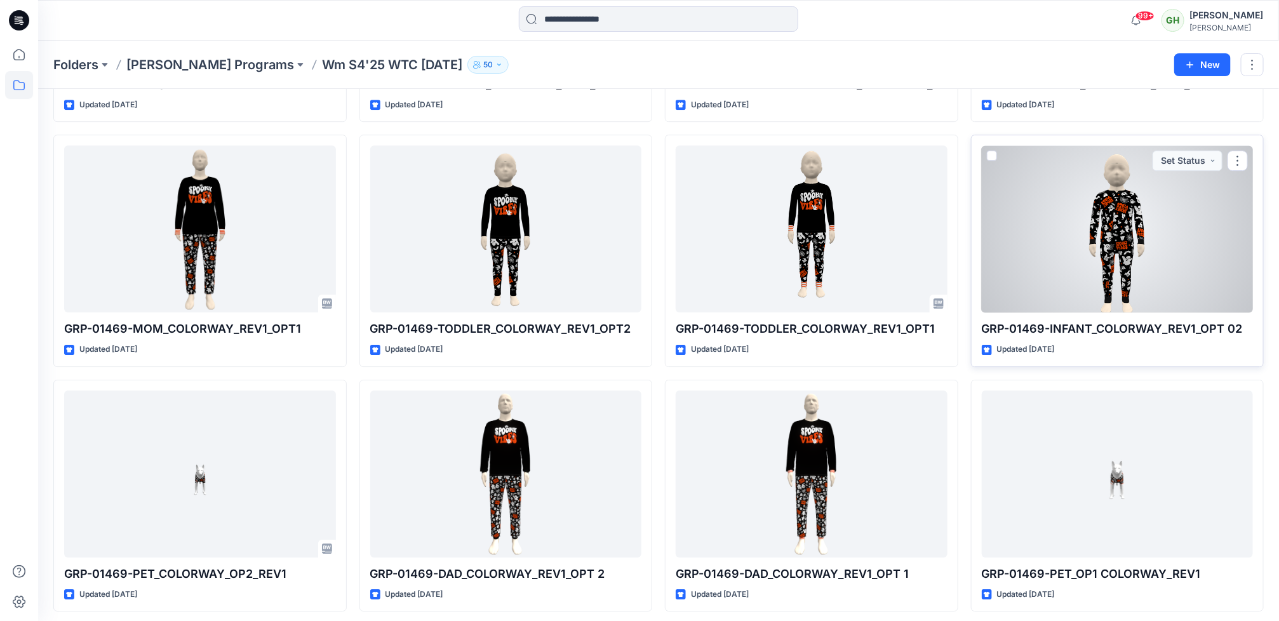
click at [1105, 283] on div at bounding box center [1118, 228] width 272 height 167
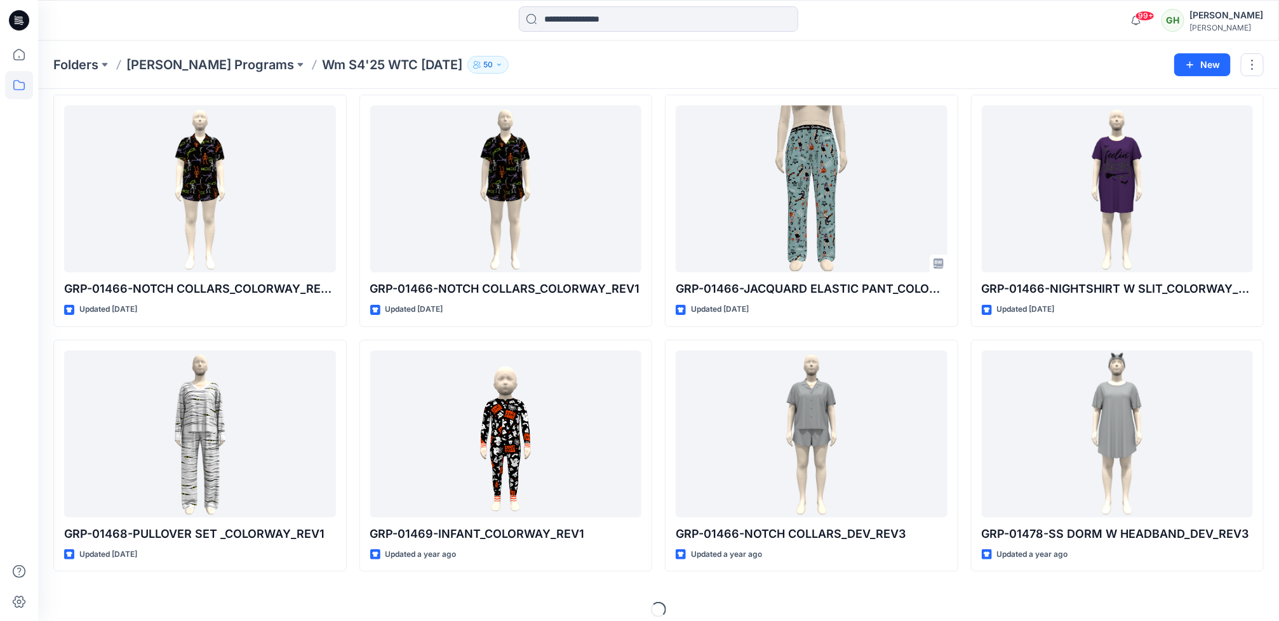
scroll to position [2510, 0]
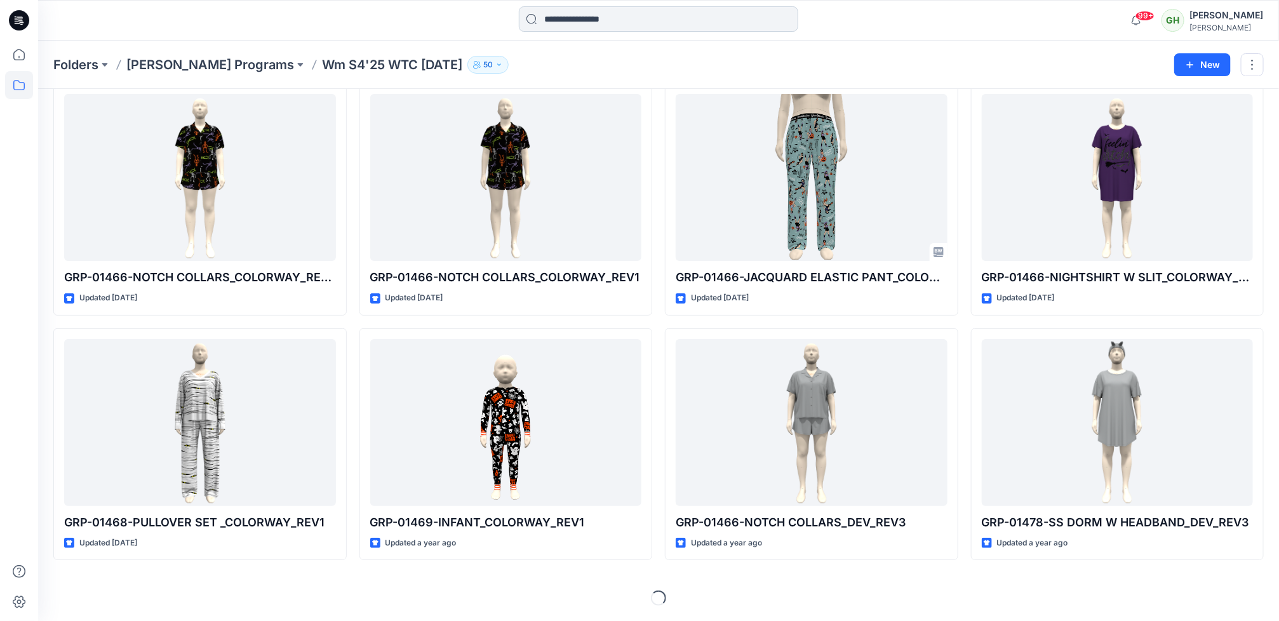
click at [550, 13] on input at bounding box center [658, 18] width 279 height 25
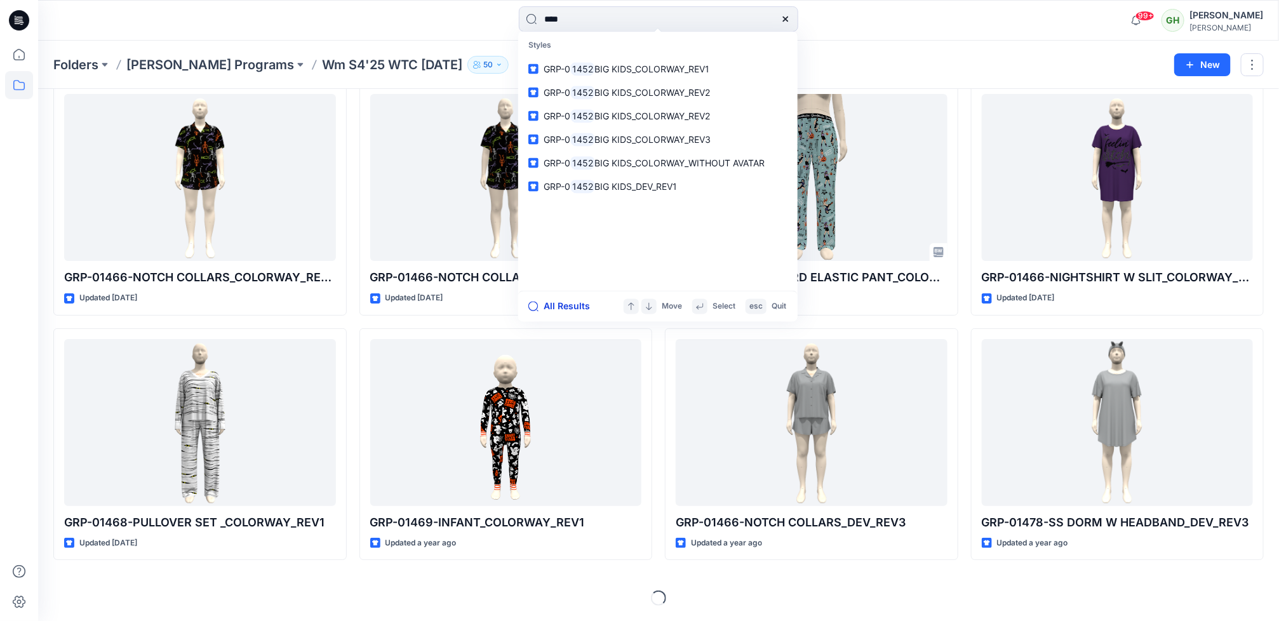
type input "****"
click at [562, 303] on button "All Results" at bounding box center [563, 306] width 70 height 15
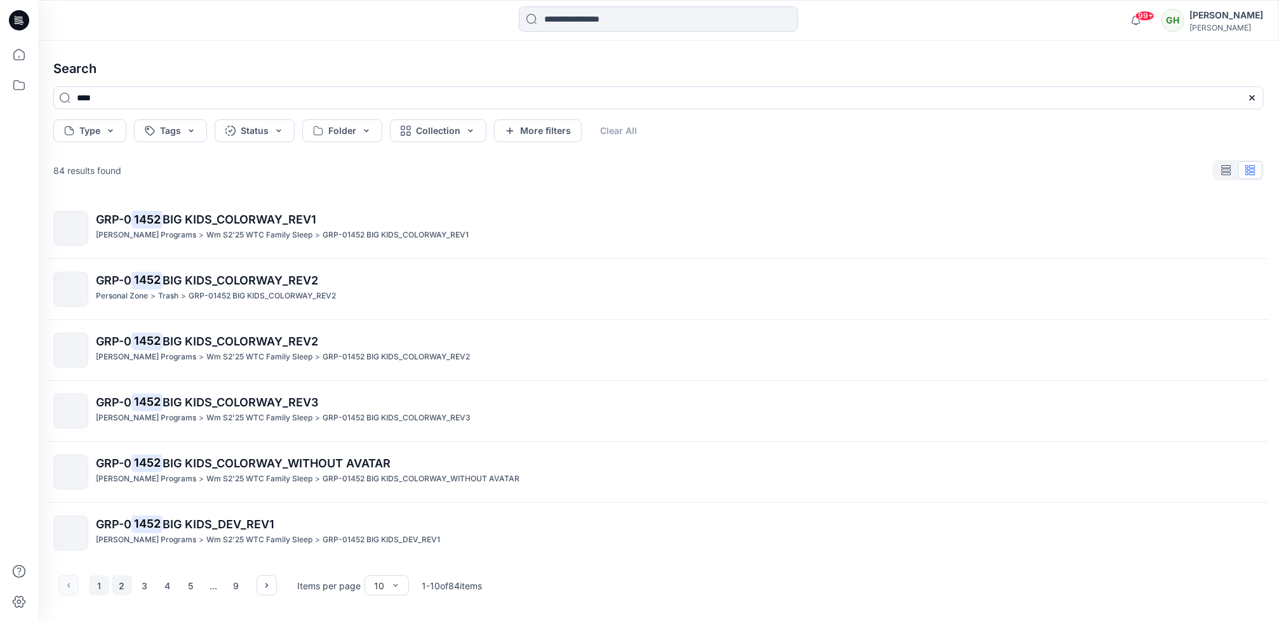
click at [118, 585] on button "2" at bounding box center [122, 585] width 20 height 20
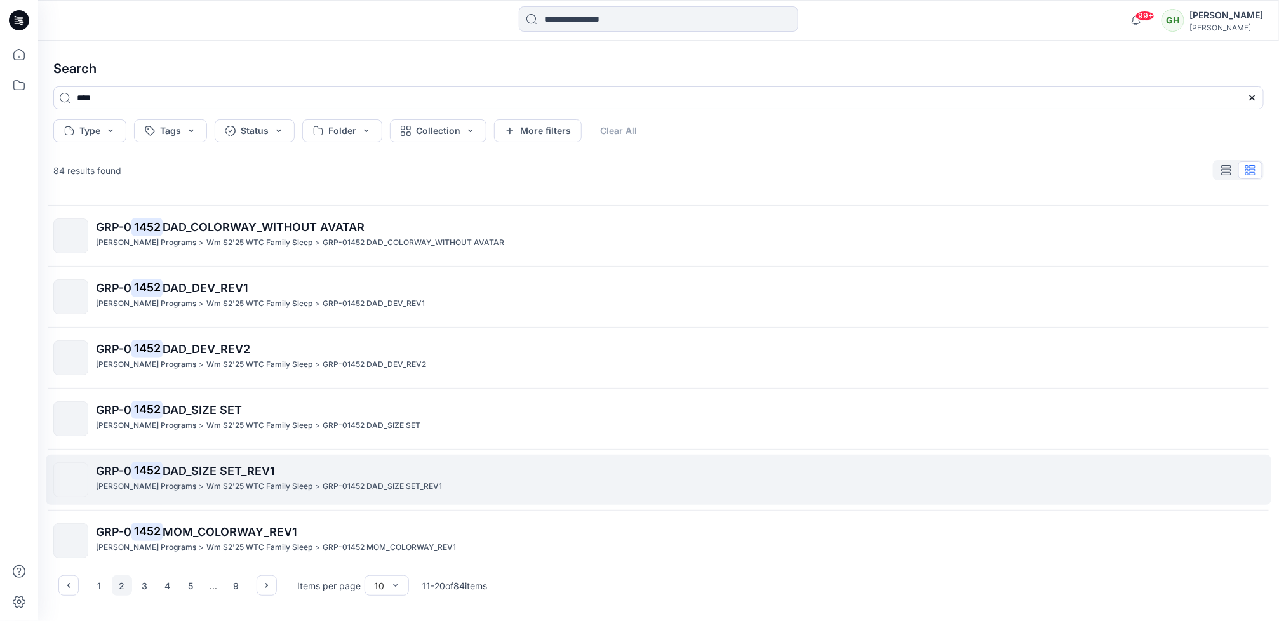
scroll to position [250, 0]
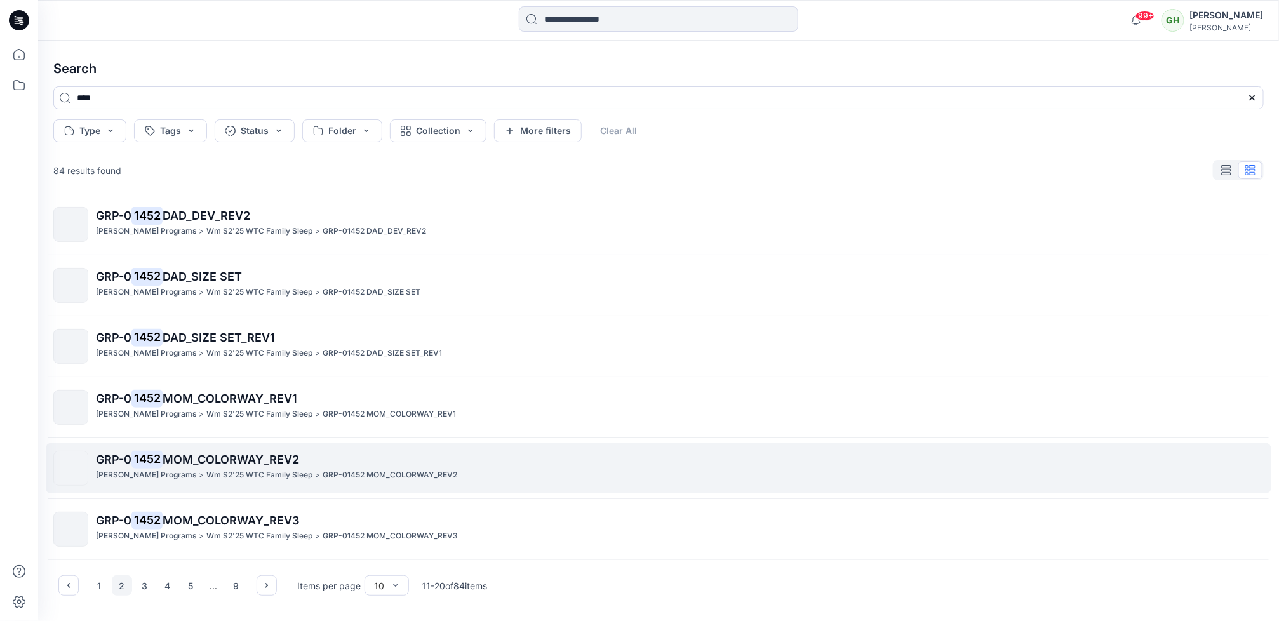
click at [174, 481] on p "Richard Leeds Programs" at bounding box center [146, 475] width 100 height 13
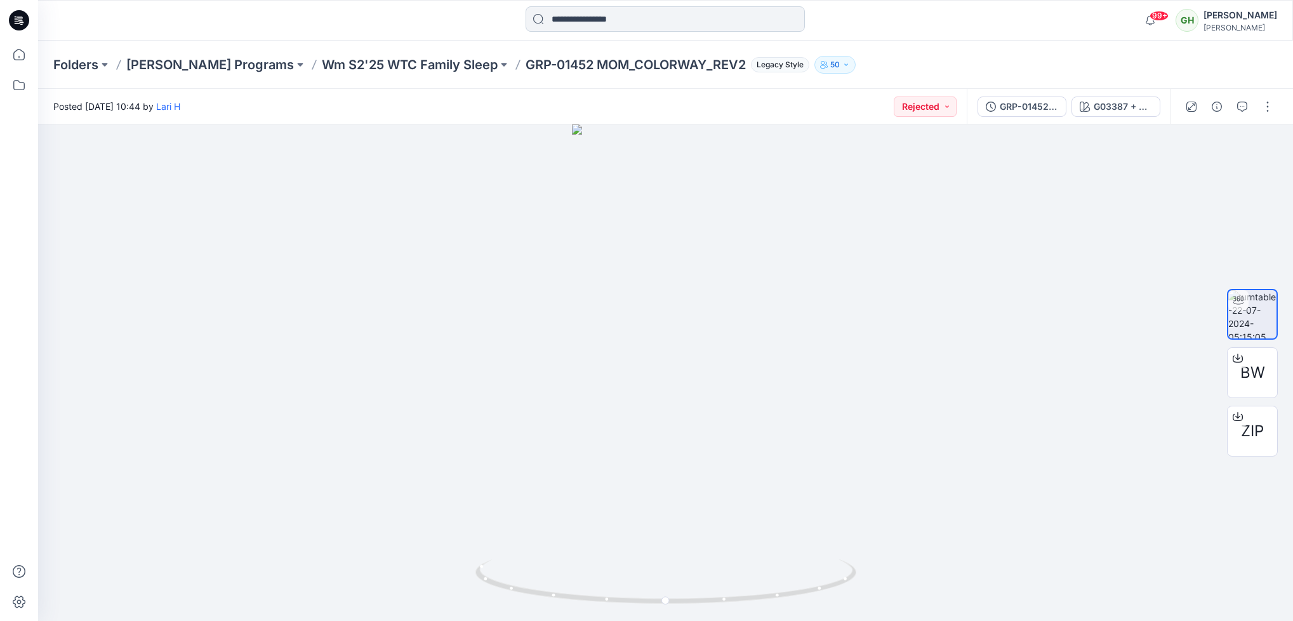
click at [599, 23] on input at bounding box center [665, 18] width 279 height 25
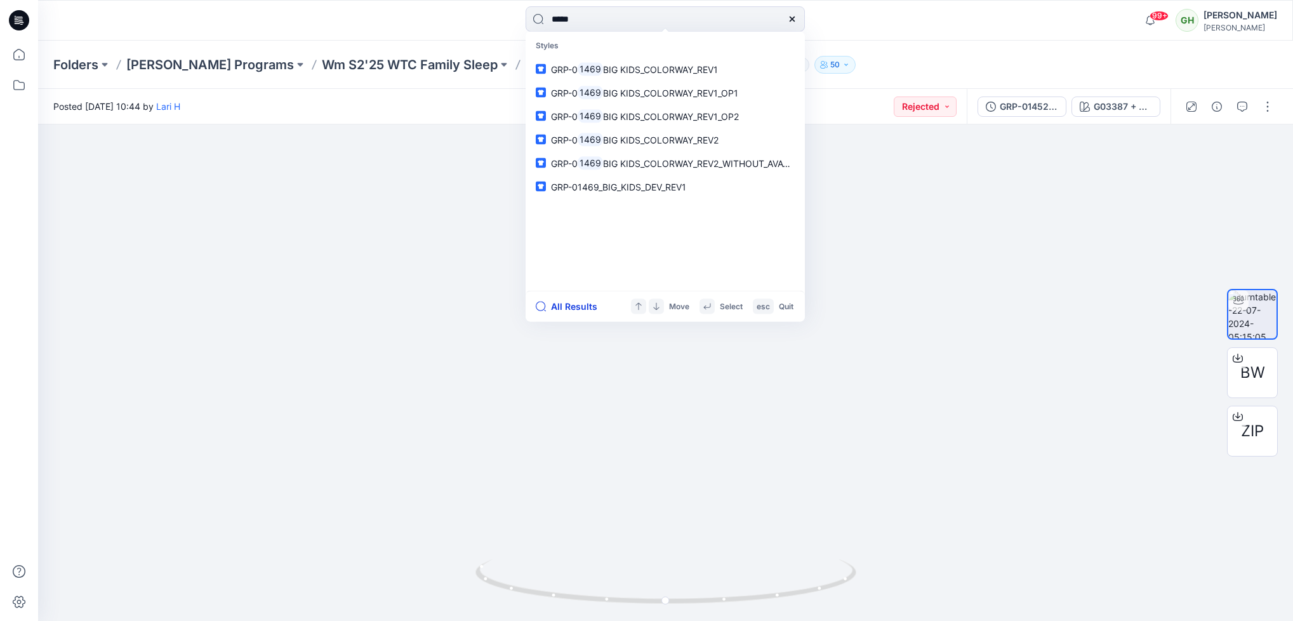
type input "****"
click at [581, 307] on button "All Results" at bounding box center [571, 306] width 70 height 15
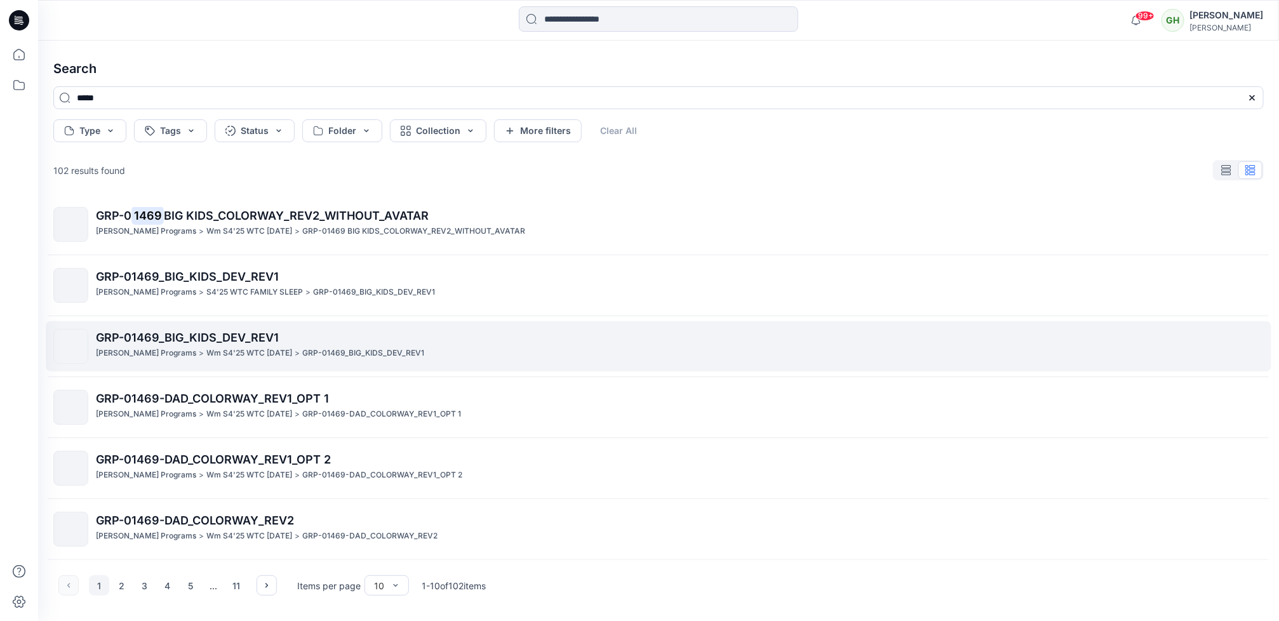
scroll to position [1, 0]
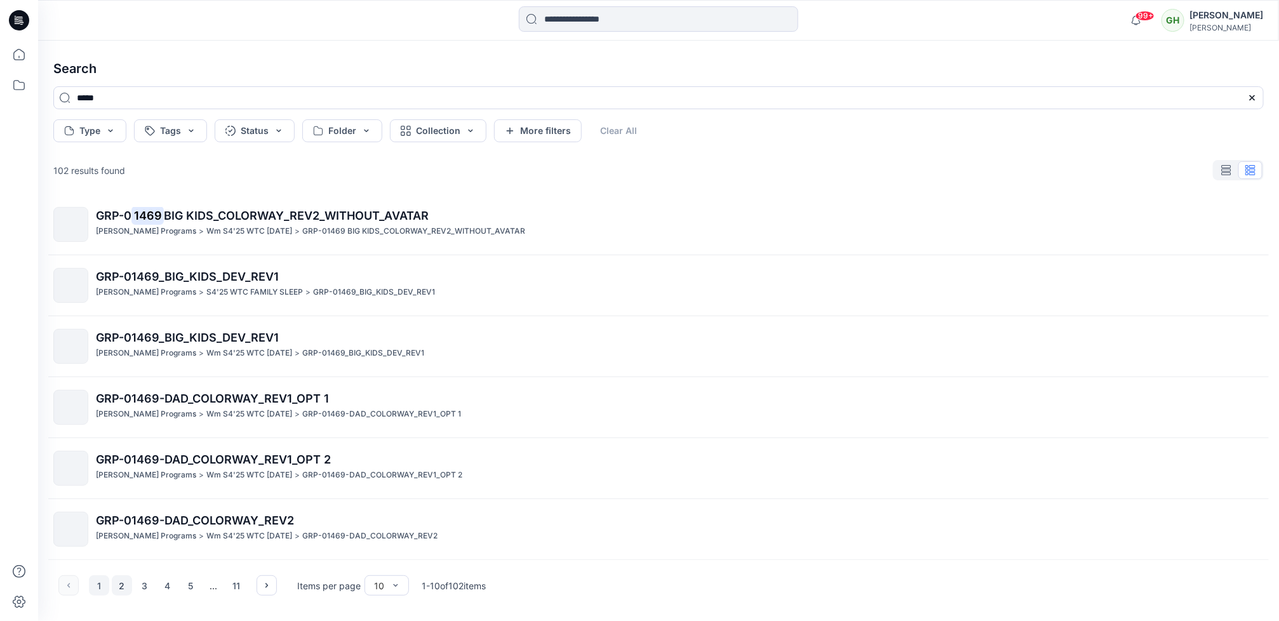
click at [128, 583] on button "2" at bounding box center [122, 585] width 20 height 20
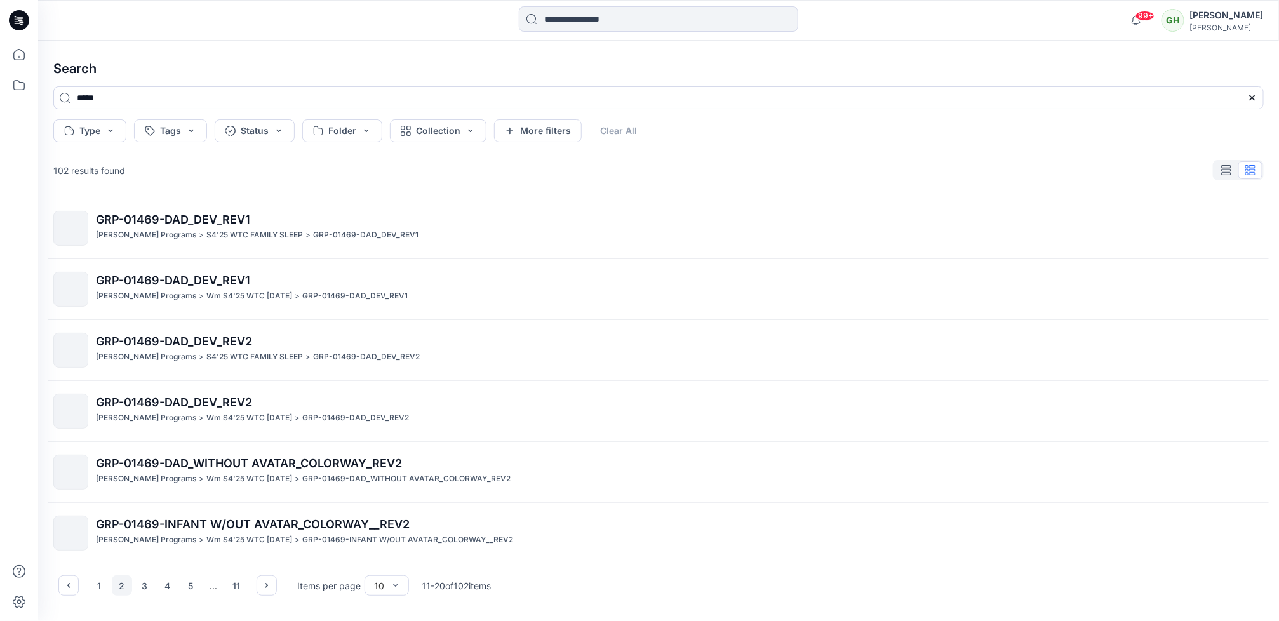
scroll to position [0, 0]
click at [142, 589] on button "3" at bounding box center [145, 585] width 20 height 20
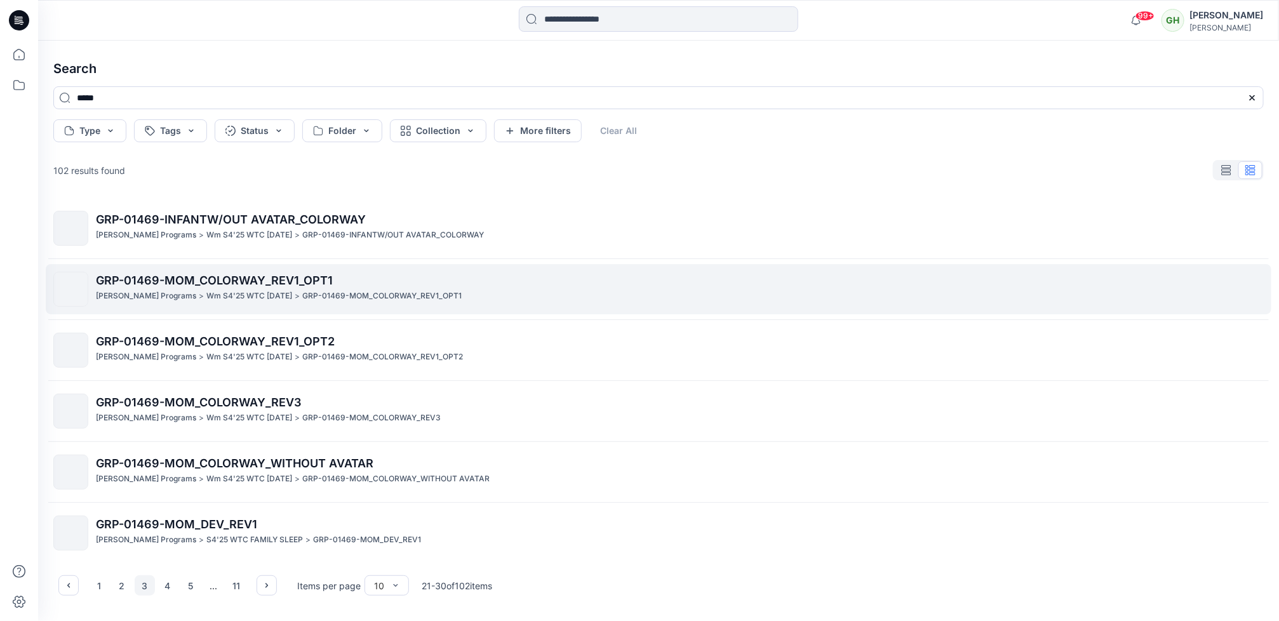
click at [145, 283] on span "GRP-01469-MOM_COLORWAY_REV1_OPT1" at bounding box center [214, 280] width 237 height 13
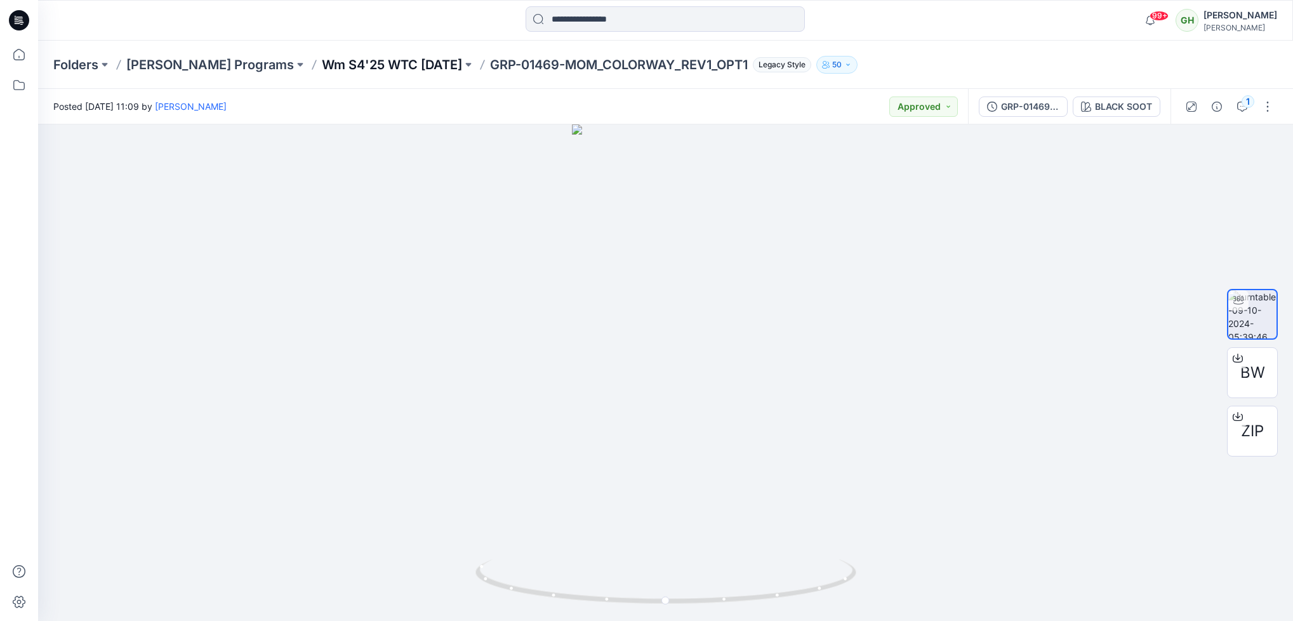
click at [397, 69] on p "Wm S4'25 WTC Halloween" at bounding box center [392, 65] width 140 height 18
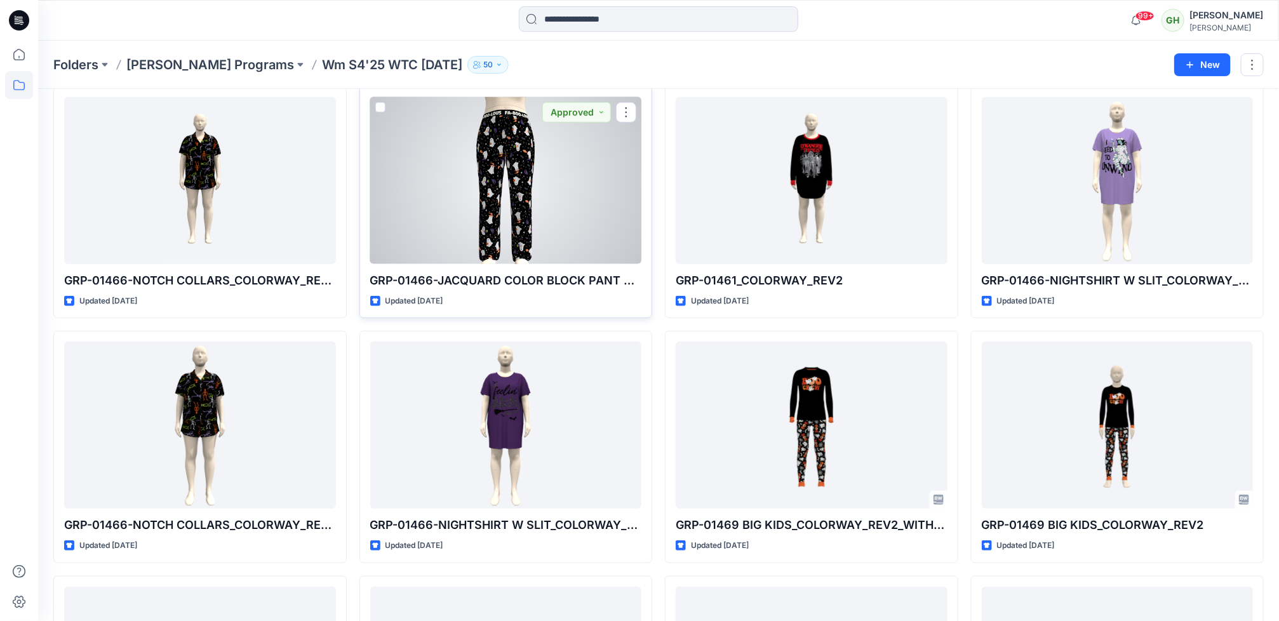
scroll to position [571, 0]
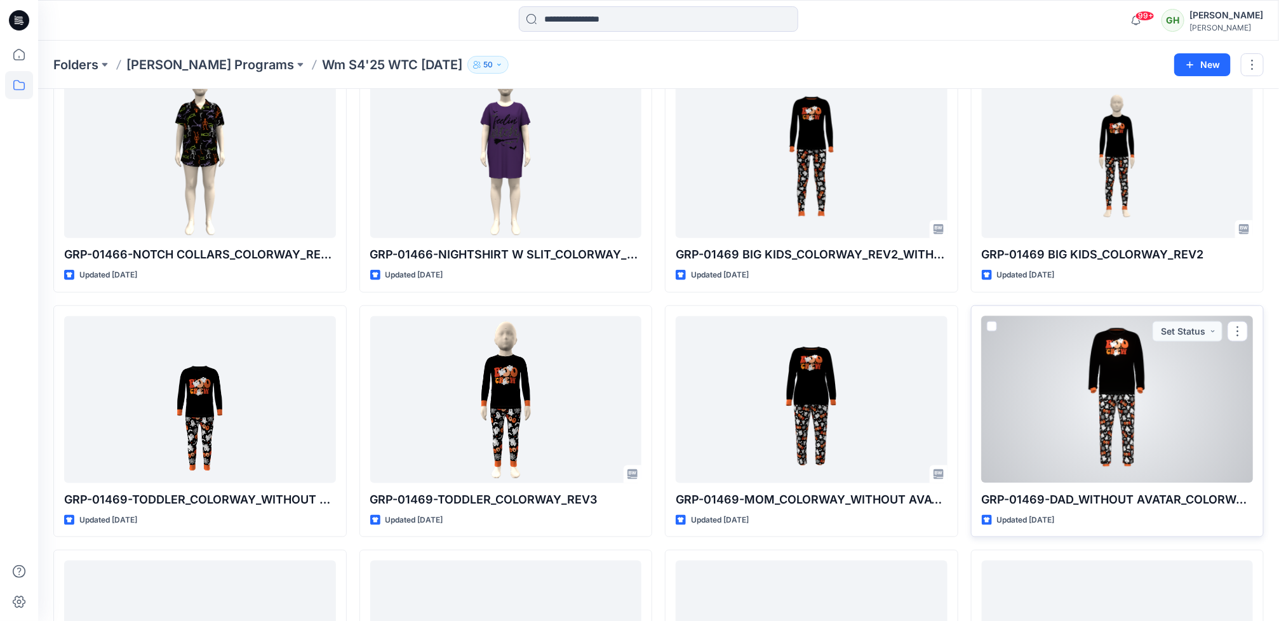
click at [1189, 417] on div at bounding box center [1118, 399] width 272 height 167
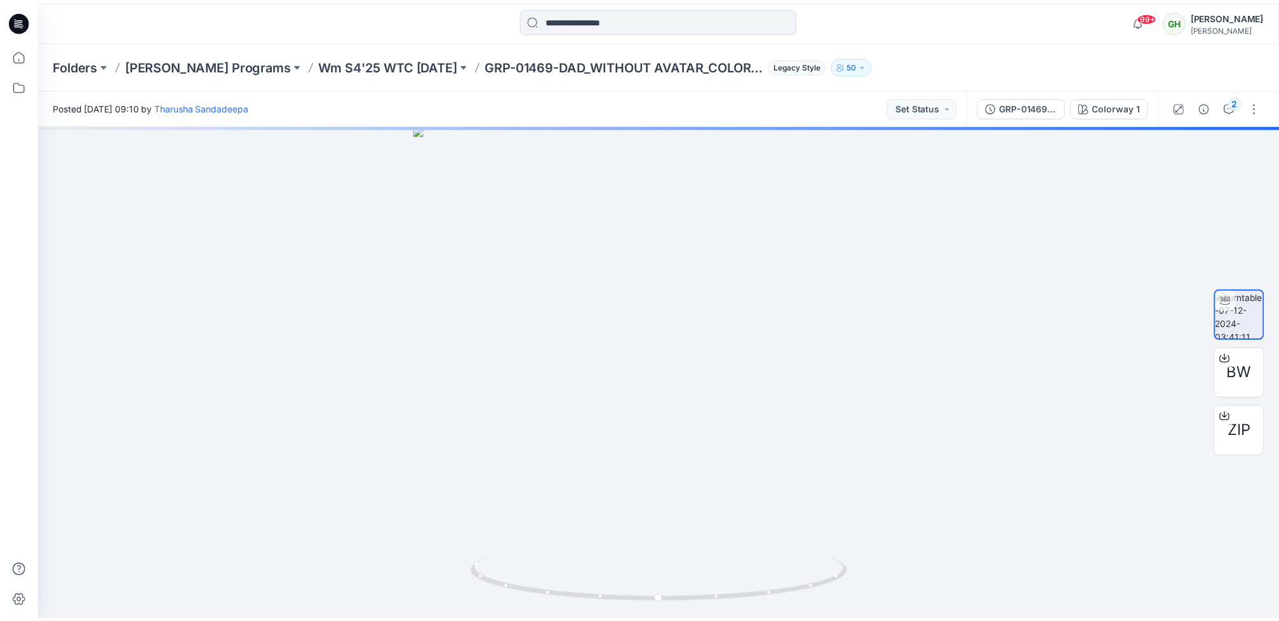
scroll to position [571, 0]
